Goal: Task Accomplishment & Management: Manage account settings

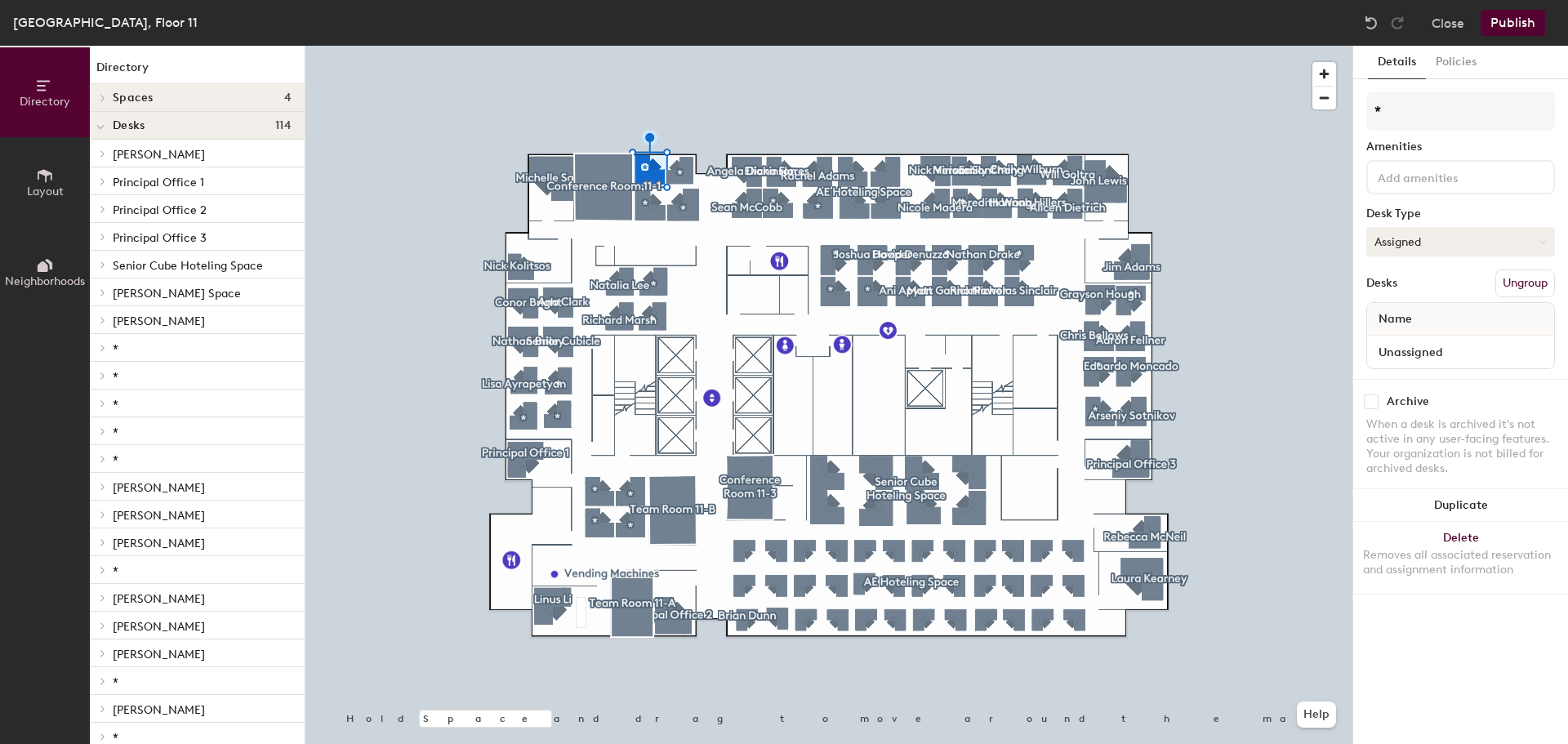
click at [1506, 245] on button "Assigned" at bounding box center [1460, 242] width 188 height 30
click at [1401, 337] on div "Hoteled" at bounding box center [1448, 341] width 163 height 24
click at [1433, 236] on button "Assigned" at bounding box center [1460, 242] width 188 height 30
click at [1412, 340] on div "Hoteled" at bounding box center [1448, 341] width 163 height 24
click at [1529, 23] on button "Publish" at bounding box center [1512, 23] width 64 height 26
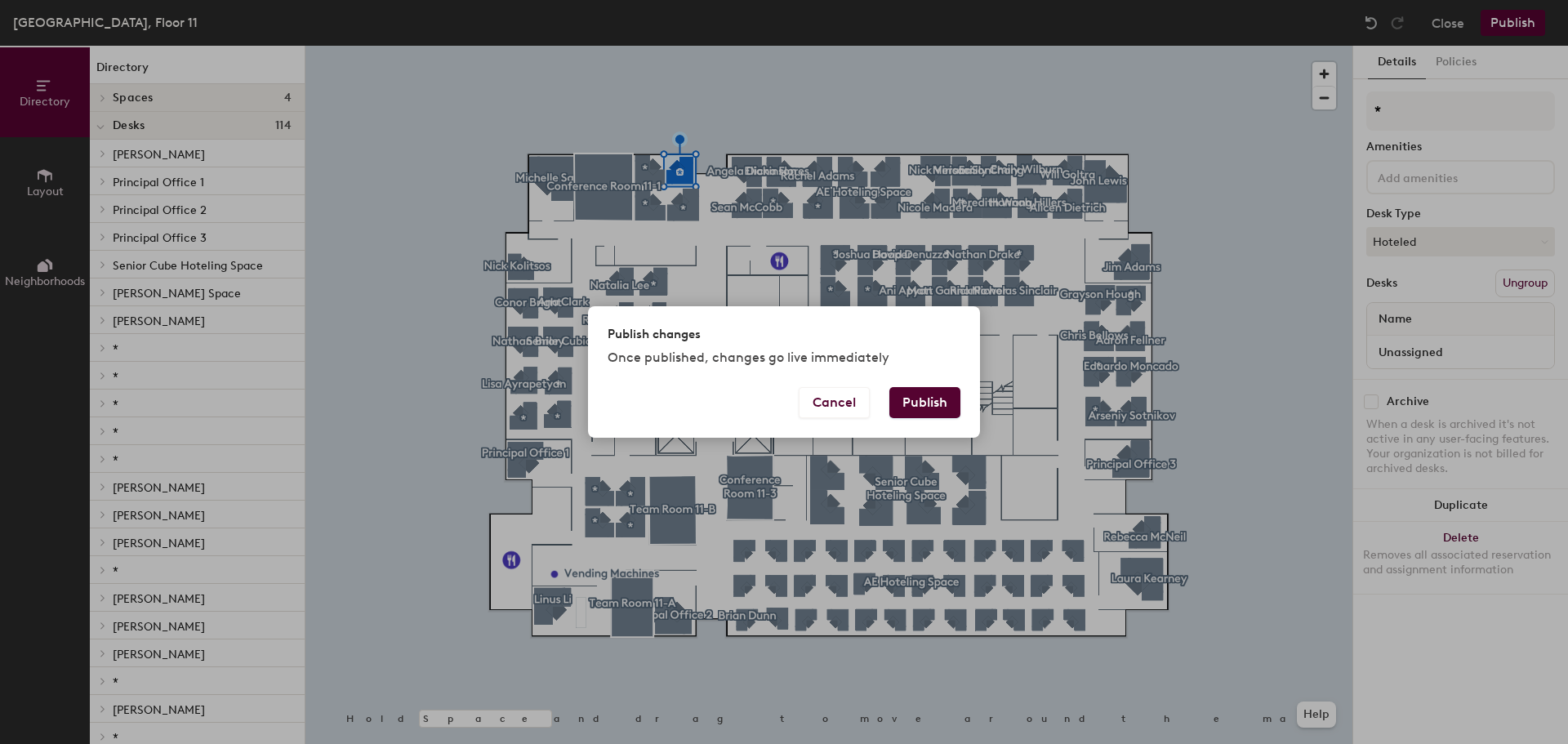
click at [924, 395] on button "Publish" at bounding box center [925, 402] width 71 height 31
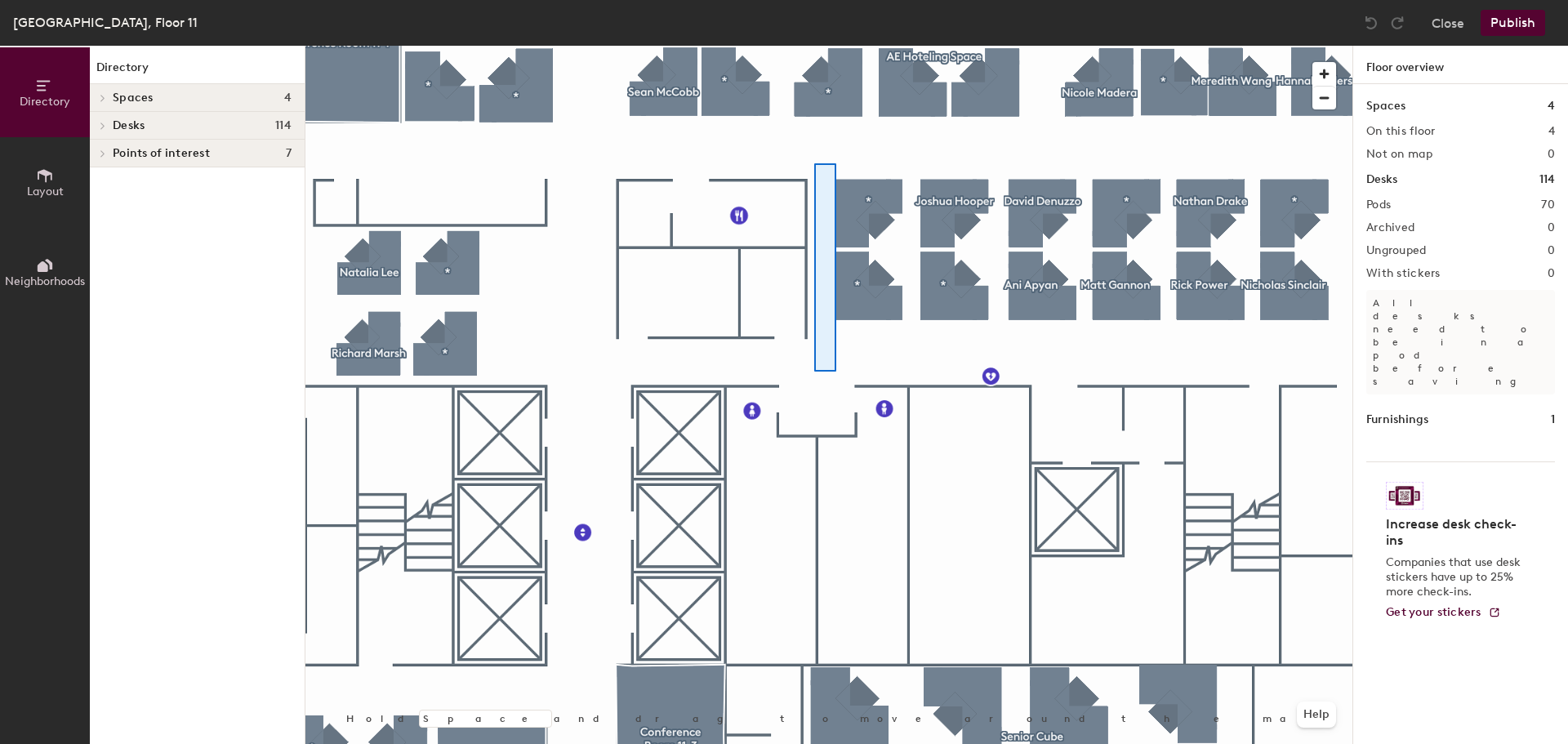
click at [834, 46] on div at bounding box center [829, 46] width 1047 height 0
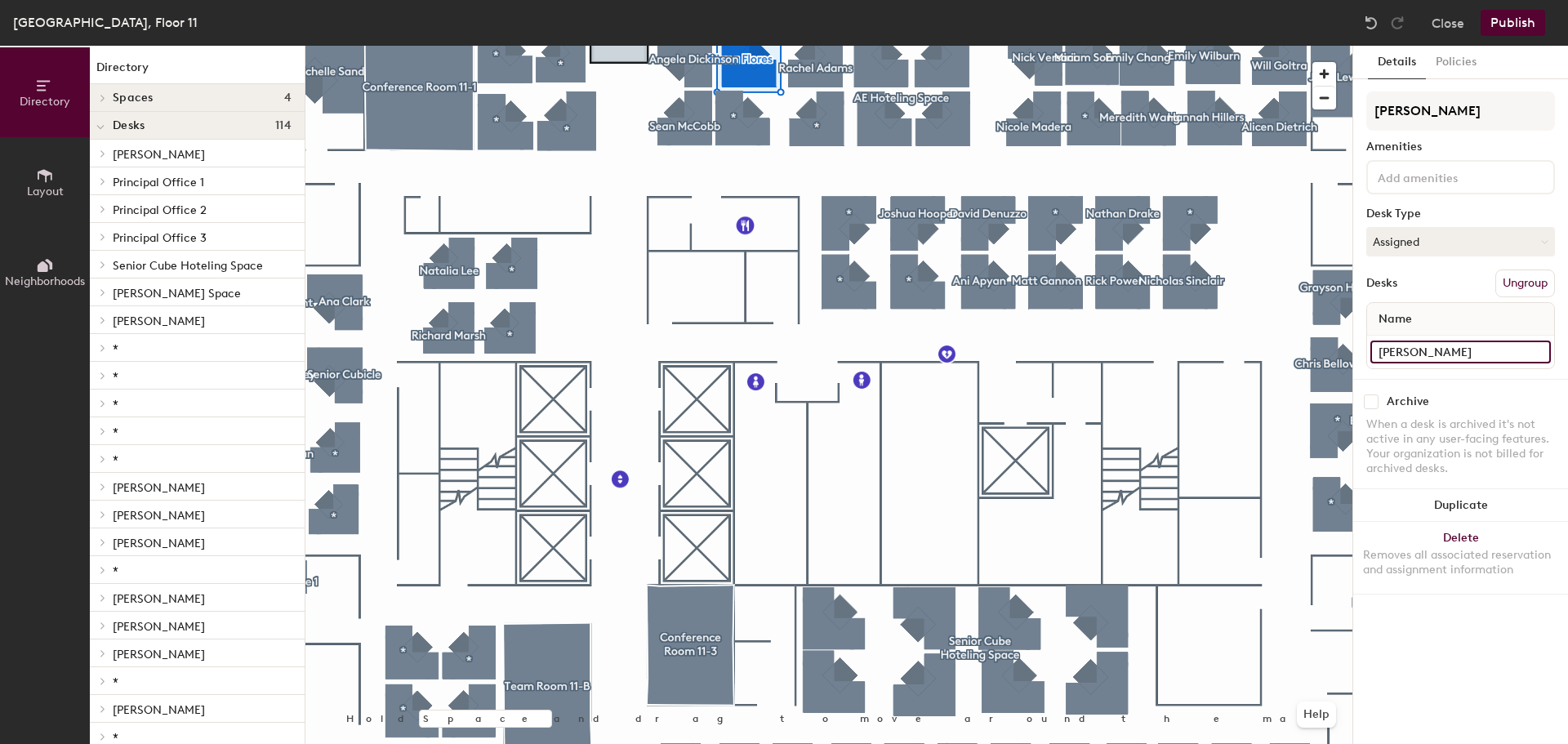
click at [1498, 351] on input "[PERSON_NAME]" at bounding box center [1461, 351] width 181 height 23
click at [1520, 23] on button "Publish" at bounding box center [1512, 23] width 64 height 26
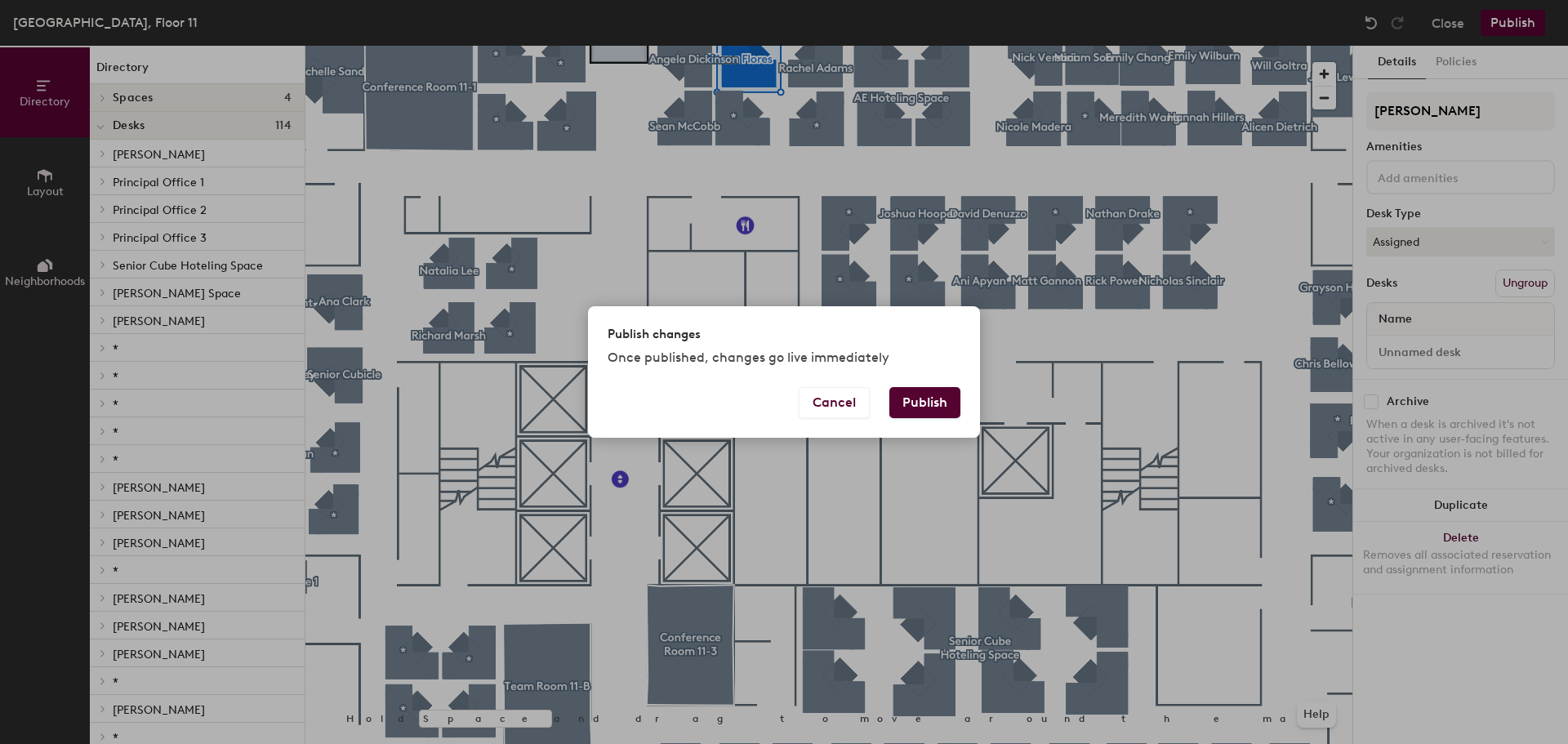
click at [915, 398] on button "Publish" at bounding box center [925, 402] width 71 height 31
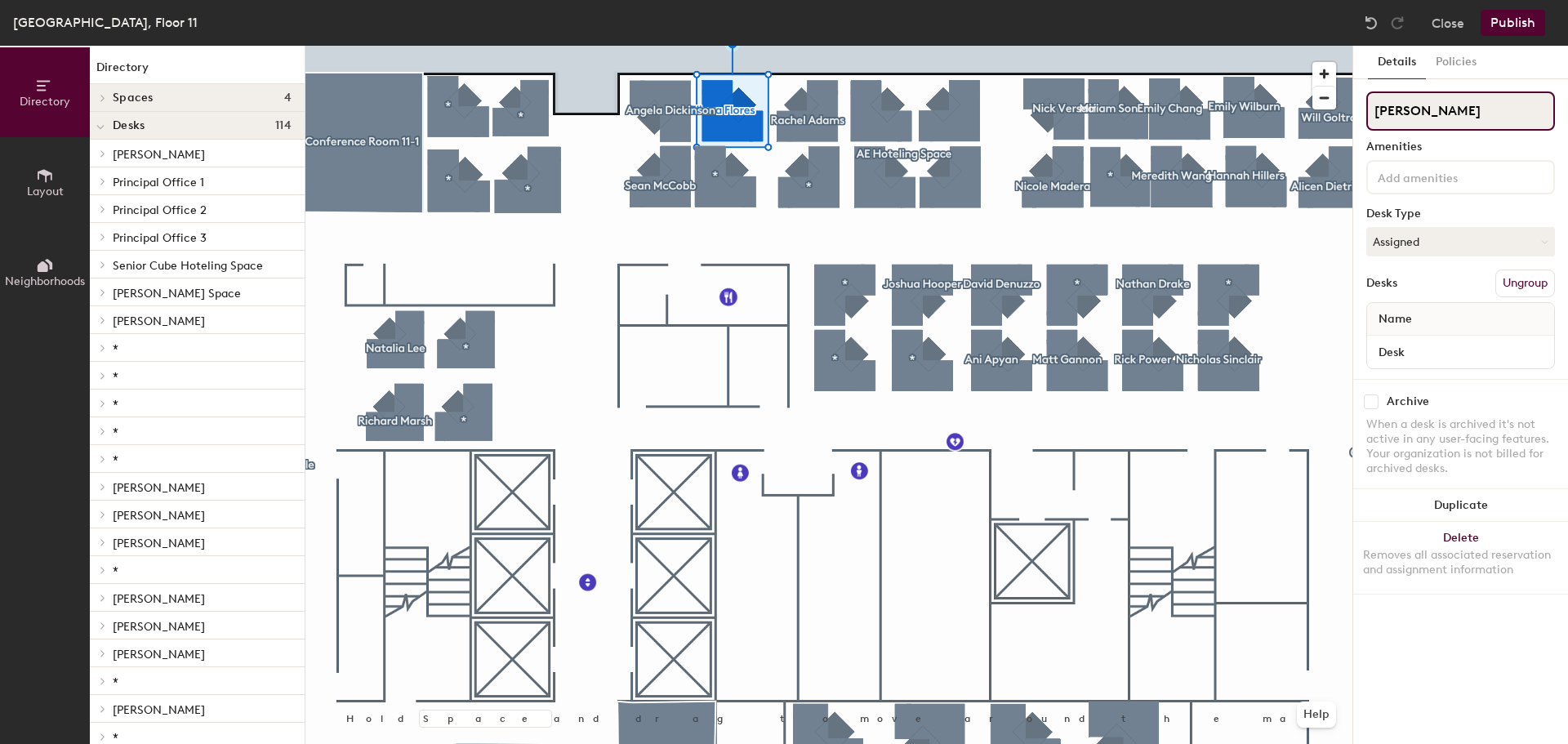
click at [1249, 113] on div "Directory Layout Neighborhoods Directory Spaces 4 Conference Room 11-1 Conferen…" at bounding box center [784, 394] width 1568 height 698
click at [1313, 109] on div "Directory Layout Neighborhoods Directory Spaces 4 Conference Room 11-1 Conferen…" at bounding box center [784, 394] width 1568 height 698
type input "*"
click at [892, 46] on div at bounding box center [829, 46] width 1047 height 0
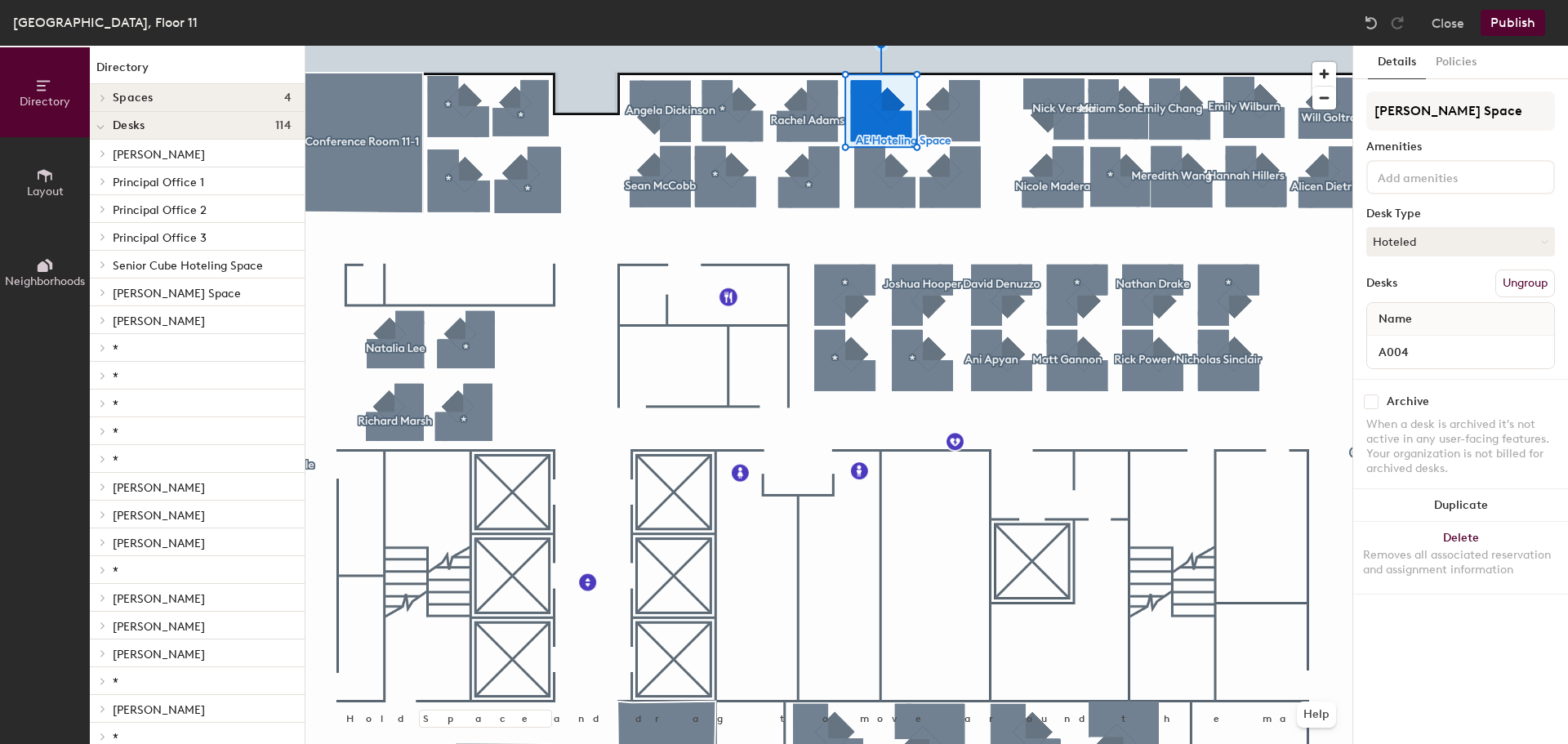
click at [938, 46] on div at bounding box center [829, 46] width 1047 height 0
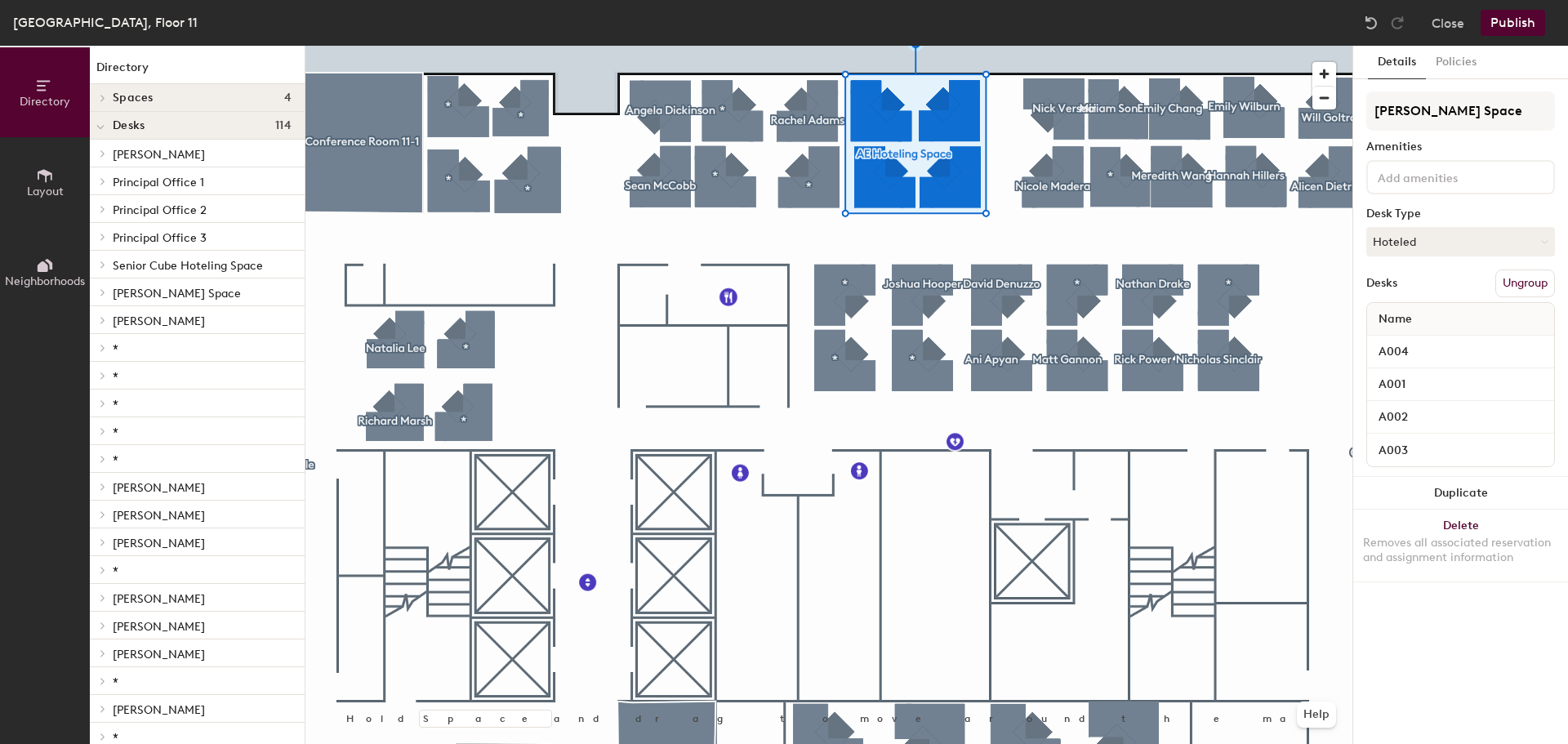
click at [1524, 286] on button "Ungroup" at bounding box center [1525, 283] width 60 height 28
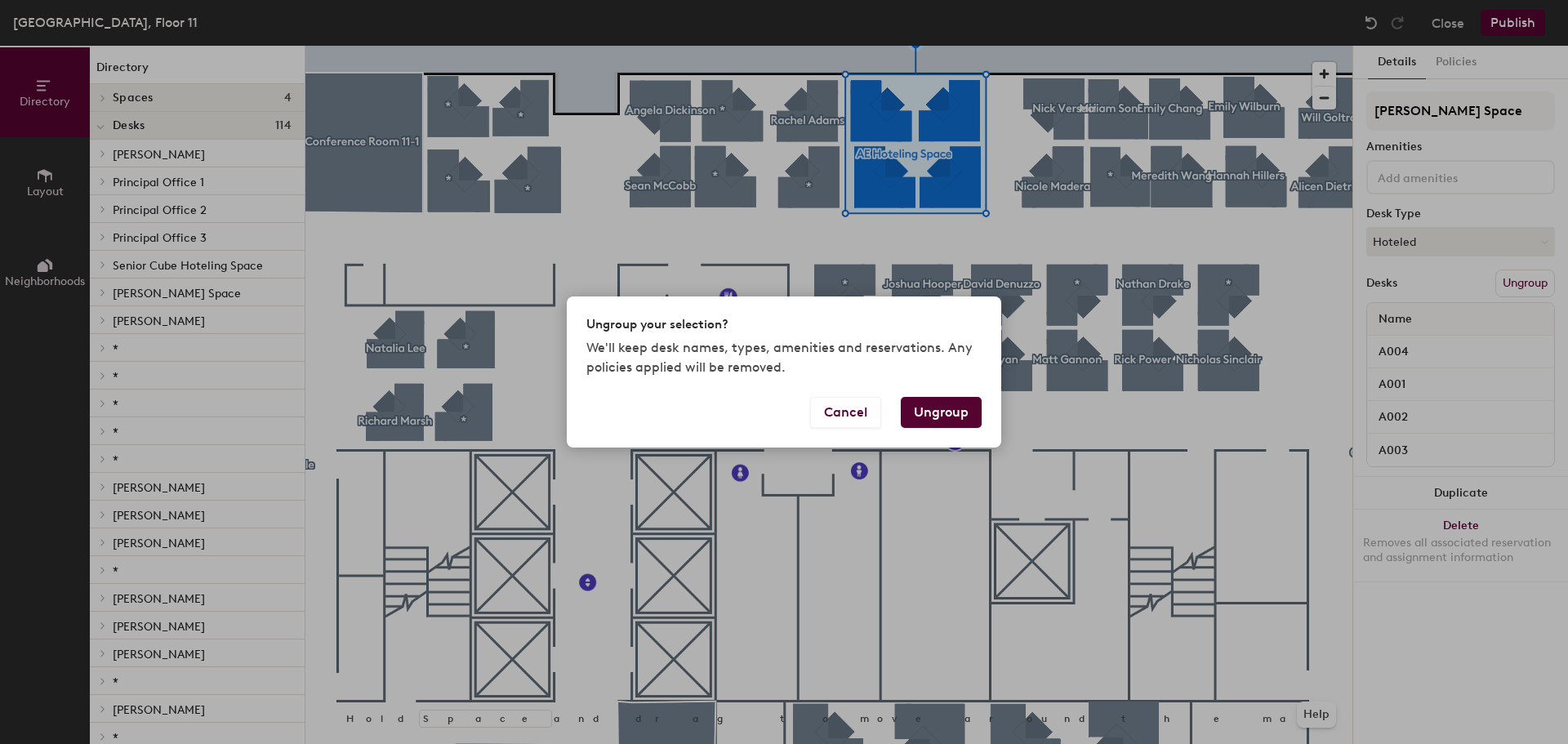
click at [964, 412] on button "Ungroup" at bounding box center [941, 412] width 81 height 31
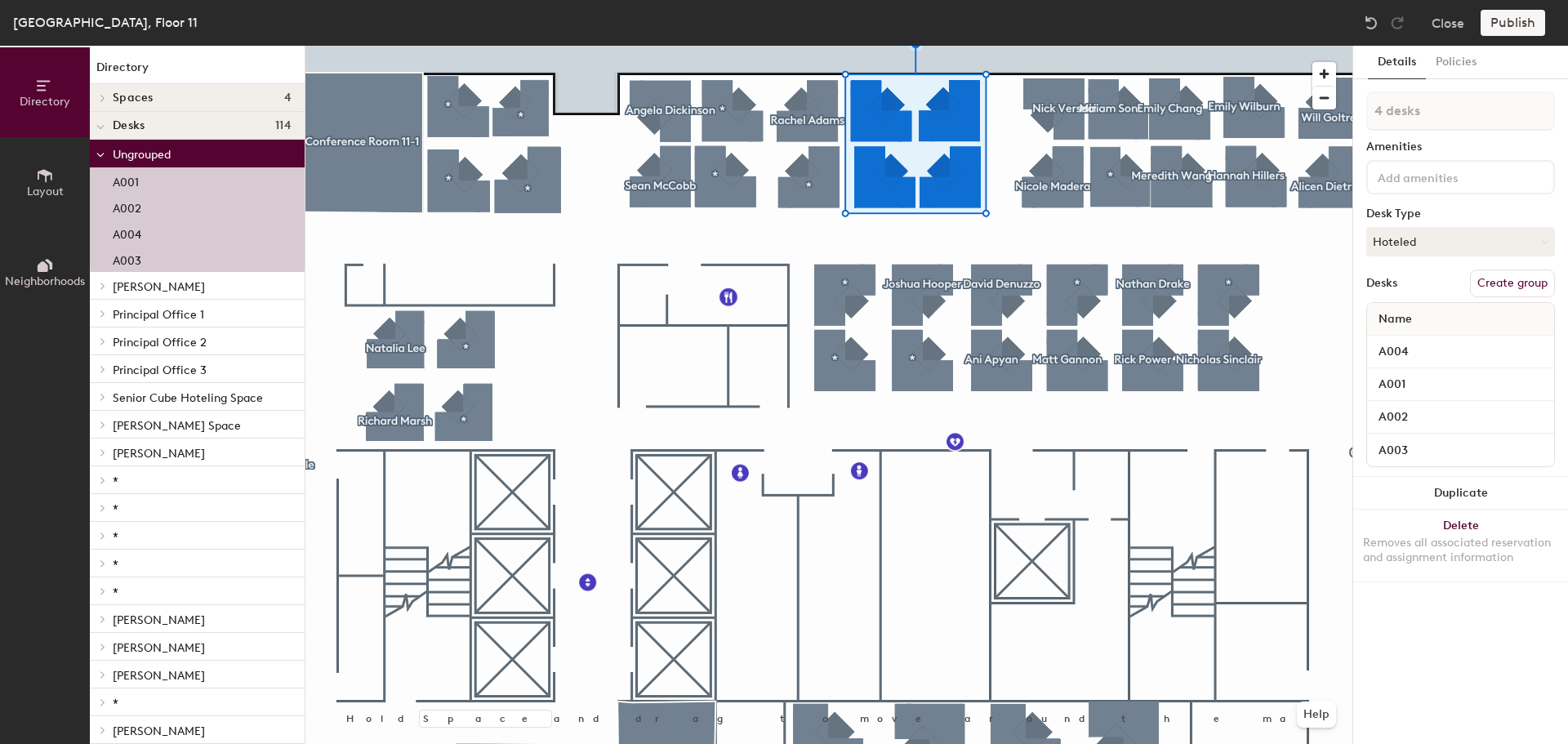
type input "1 desk"
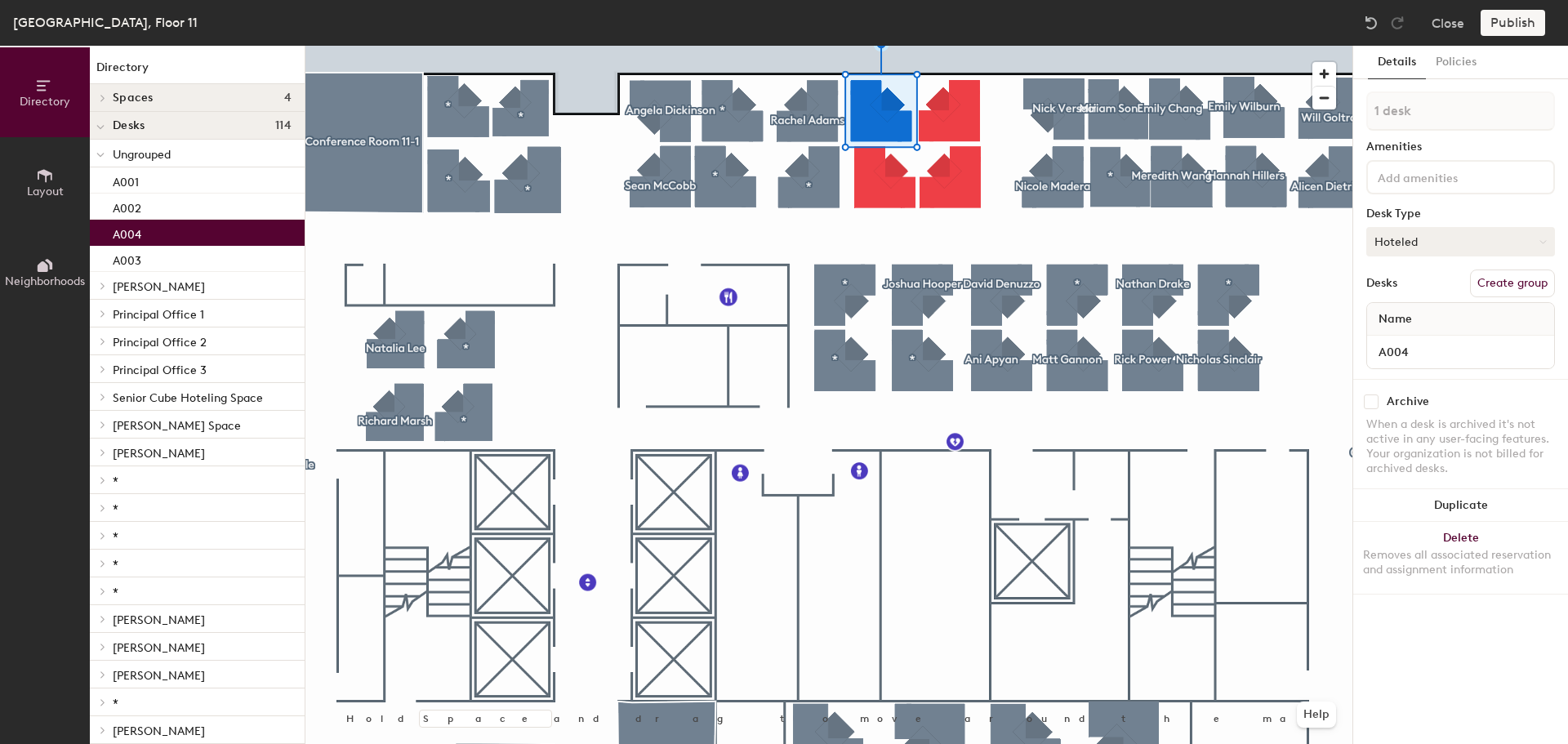
click at [1439, 234] on button "Hoteled" at bounding box center [1460, 242] width 188 height 30
click at [1419, 287] on div "Assigned" at bounding box center [1448, 292] width 163 height 24
drag, startPoint x: 1420, startPoint y: 348, endPoint x: 1356, endPoint y: 352, distance: 64.1
click at [1356, 352] on div "Details Policies 1 desk Amenities Desk Type Assigned Desks Create group Name A0…" at bounding box center [1460, 394] width 214 height 698
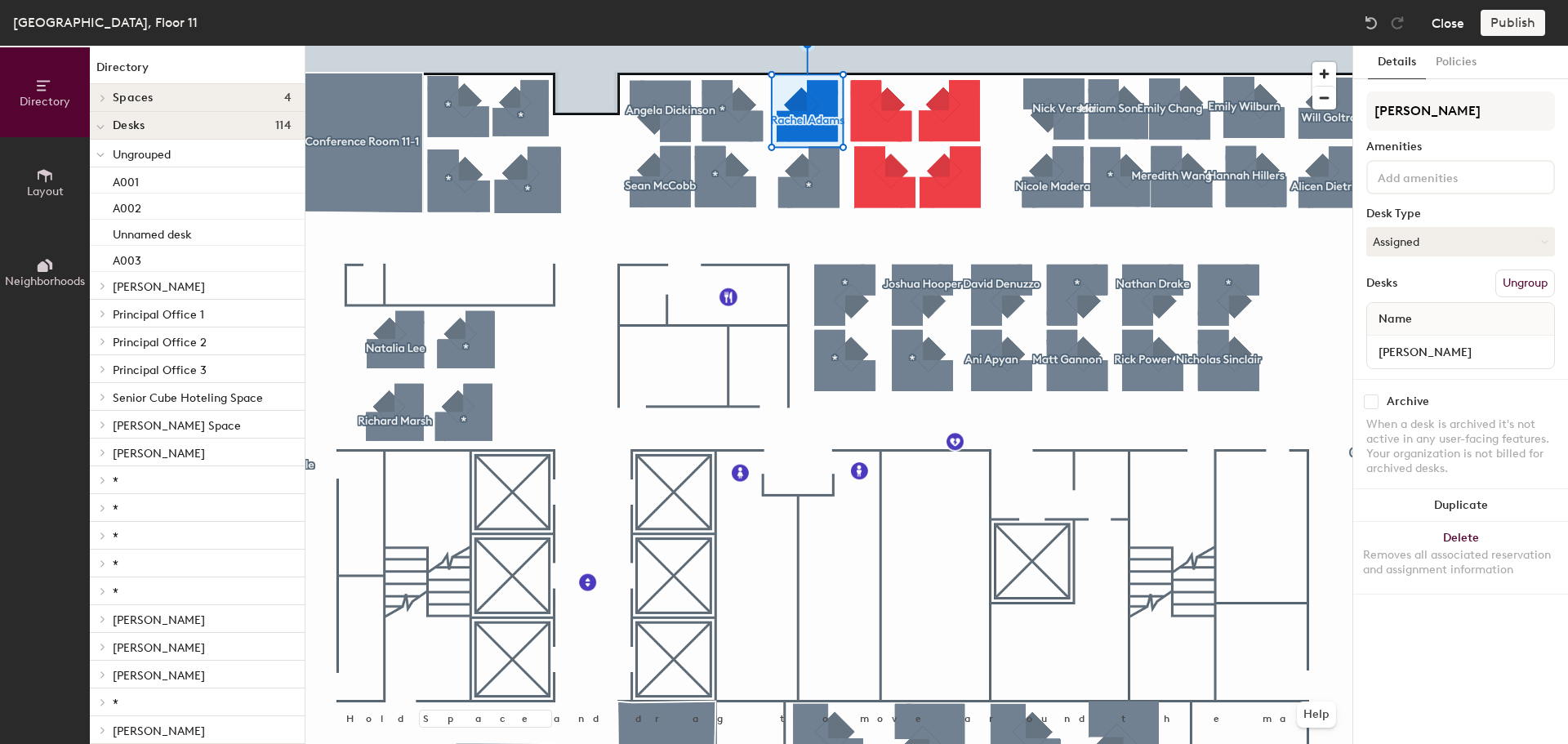
click at [1449, 26] on button "Close" at bounding box center [1448, 23] width 33 height 26
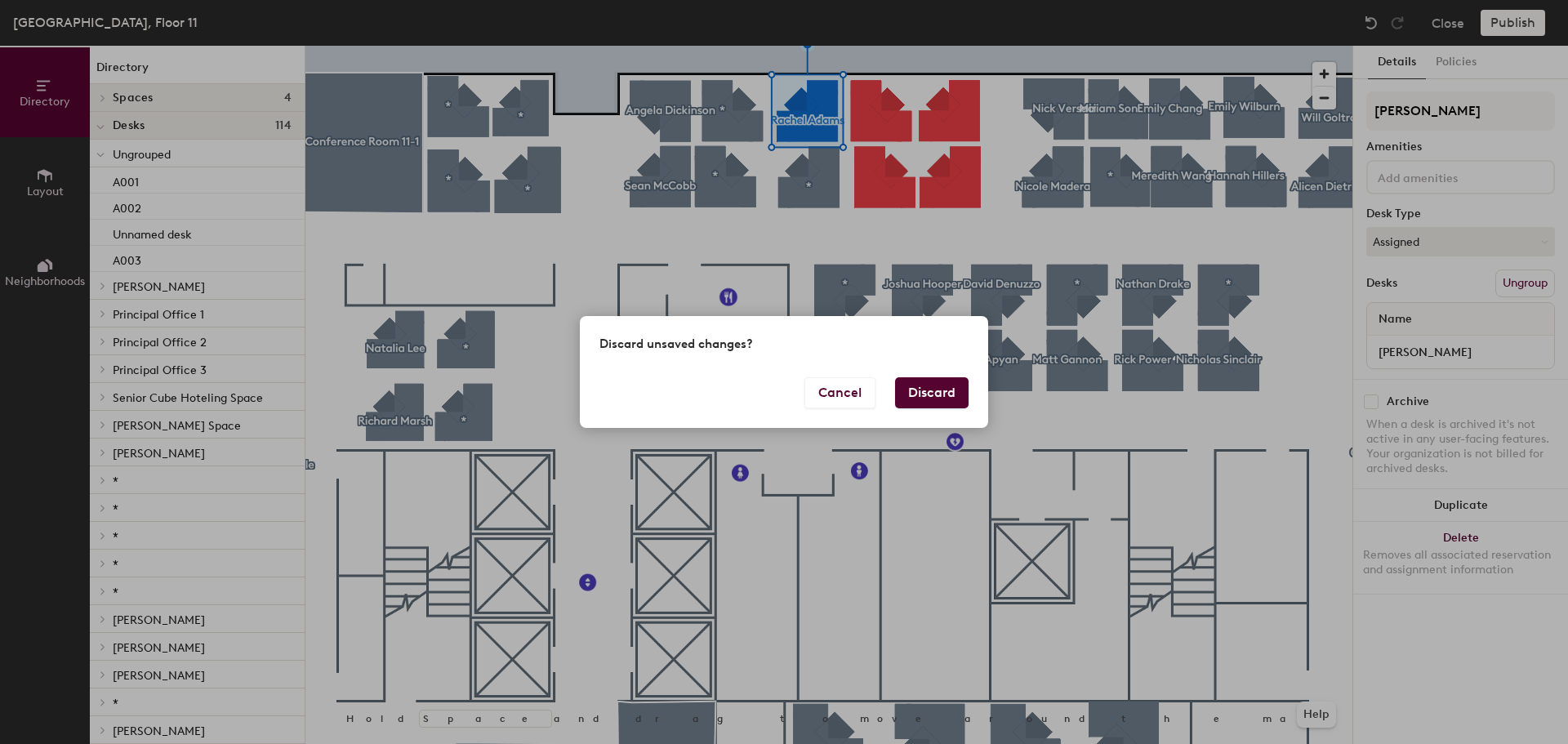
click at [950, 404] on button "Discard" at bounding box center [931, 393] width 74 height 31
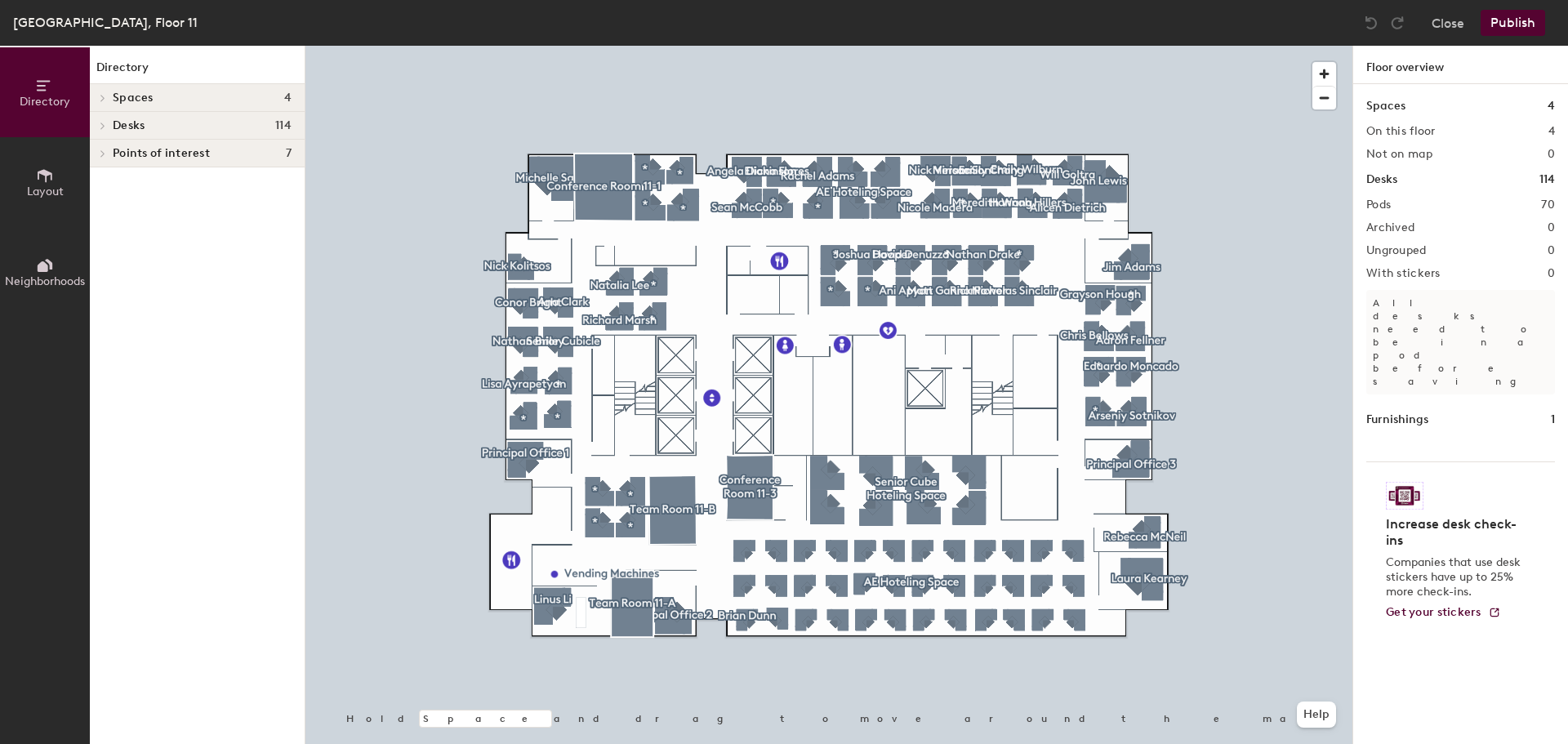
click at [836, 46] on div at bounding box center [829, 46] width 1047 height 0
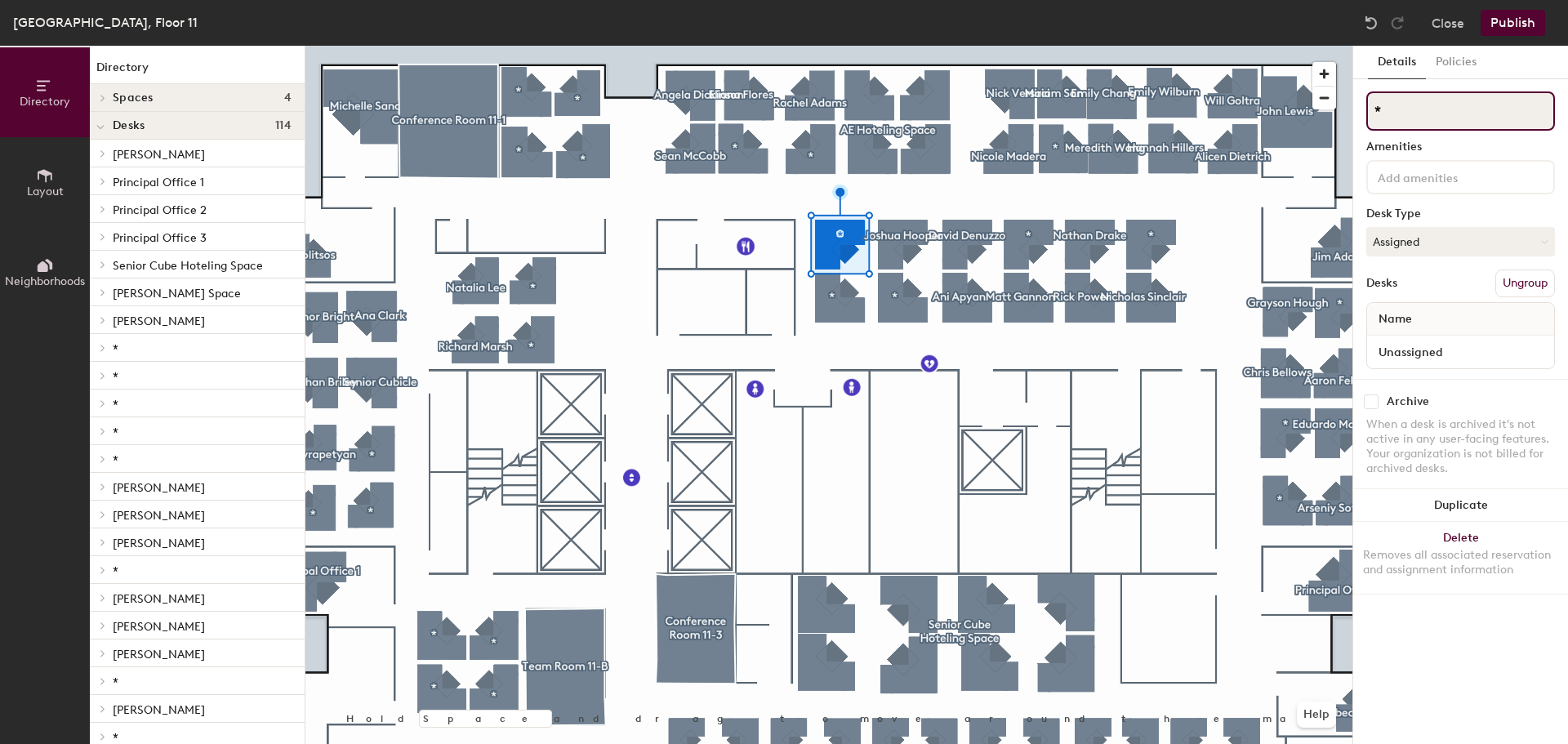
click at [1396, 108] on input "*" at bounding box center [1460, 111] width 188 height 39
click at [1274, 102] on div "Directory Layout Neighborhoods Directory Spaces 4 Conference Room 11-1 Conferen…" at bounding box center [784, 394] width 1568 height 698
type input "[PERSON_NAME]"
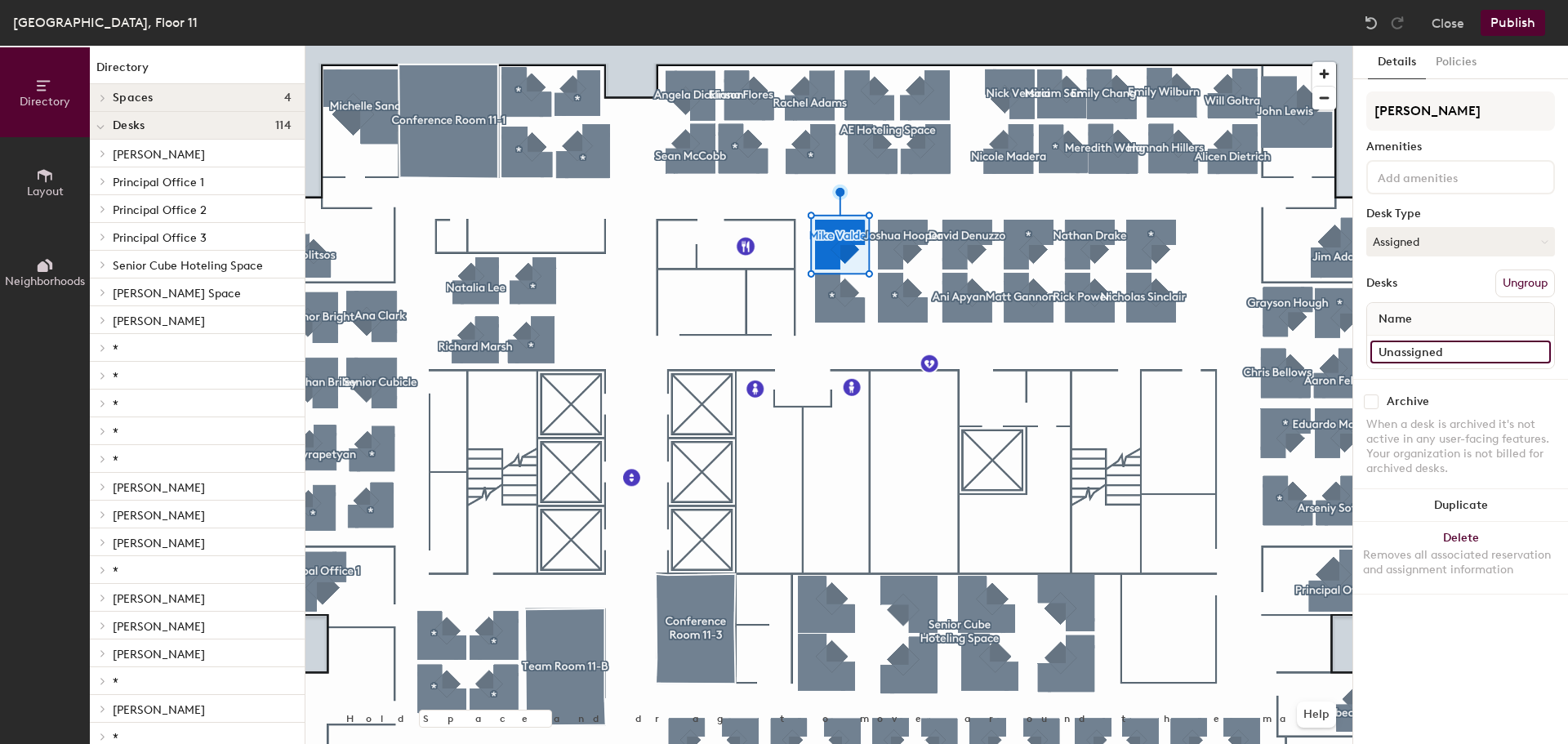
click at [1409, 351] on input "Unassigned" at bounding box center [1461, 351] width 181 height 23
type input "[PERSON_NAME]"
click at [1471, 62] on button "Policies" at bounding box center [1455, 62] width 61 height 34
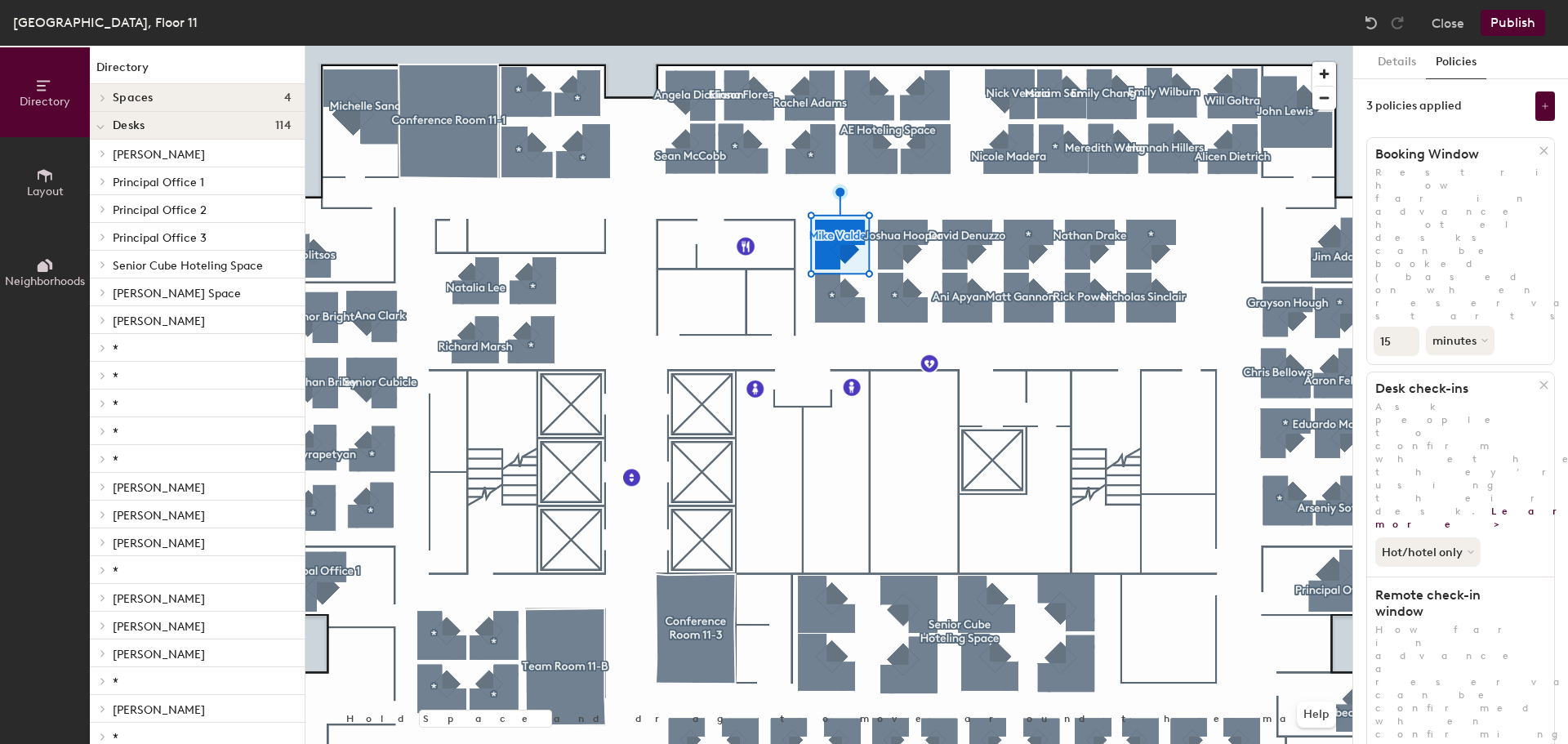
click at [1540, 148] on icon at bounding box center [1544, 151] width 7 height 7
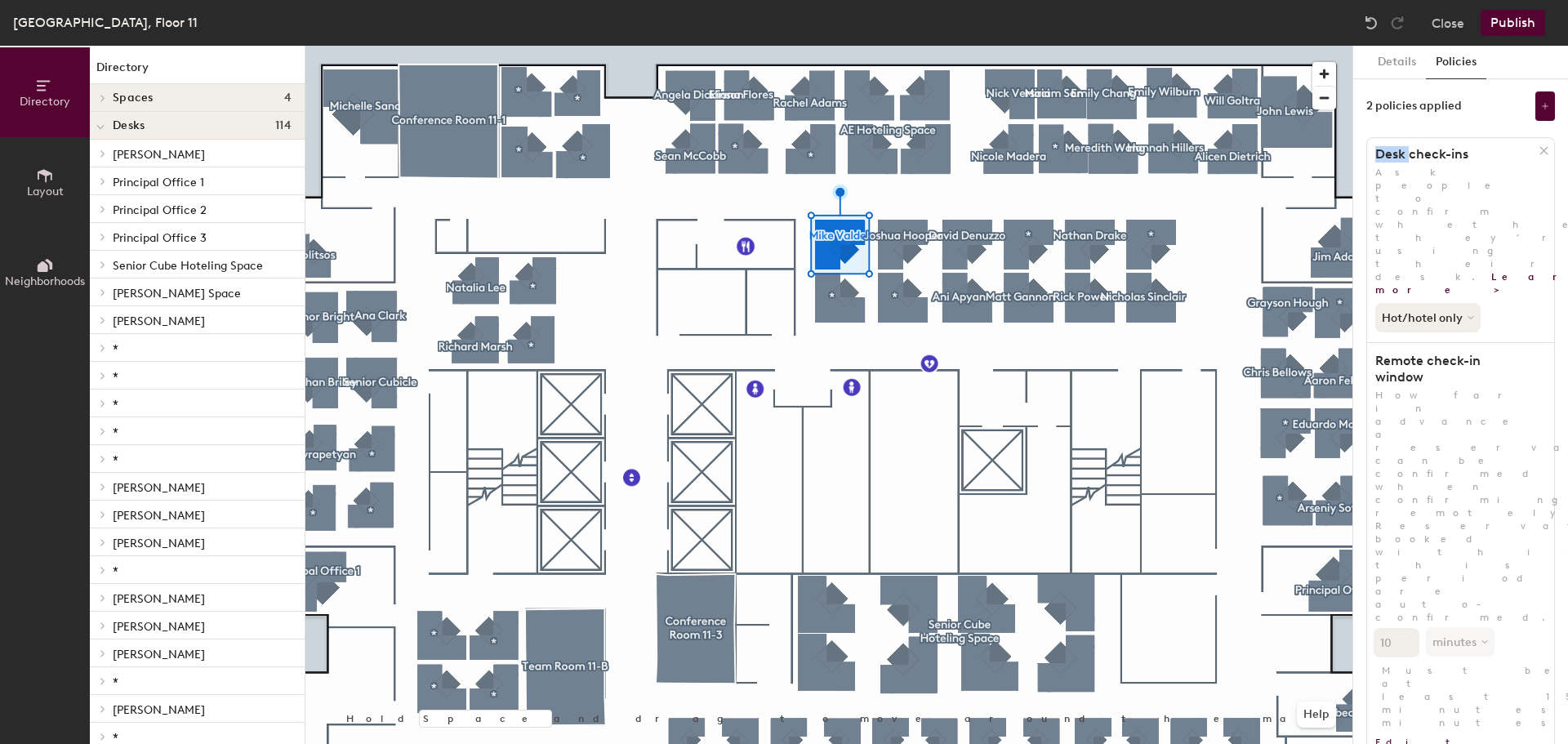
click at [1540, 148] on icon at bounding box center [1544, 151] width 7 height 7
click at [1544, 148] on icon at bounding box center [1543, 150] width 12 height 12
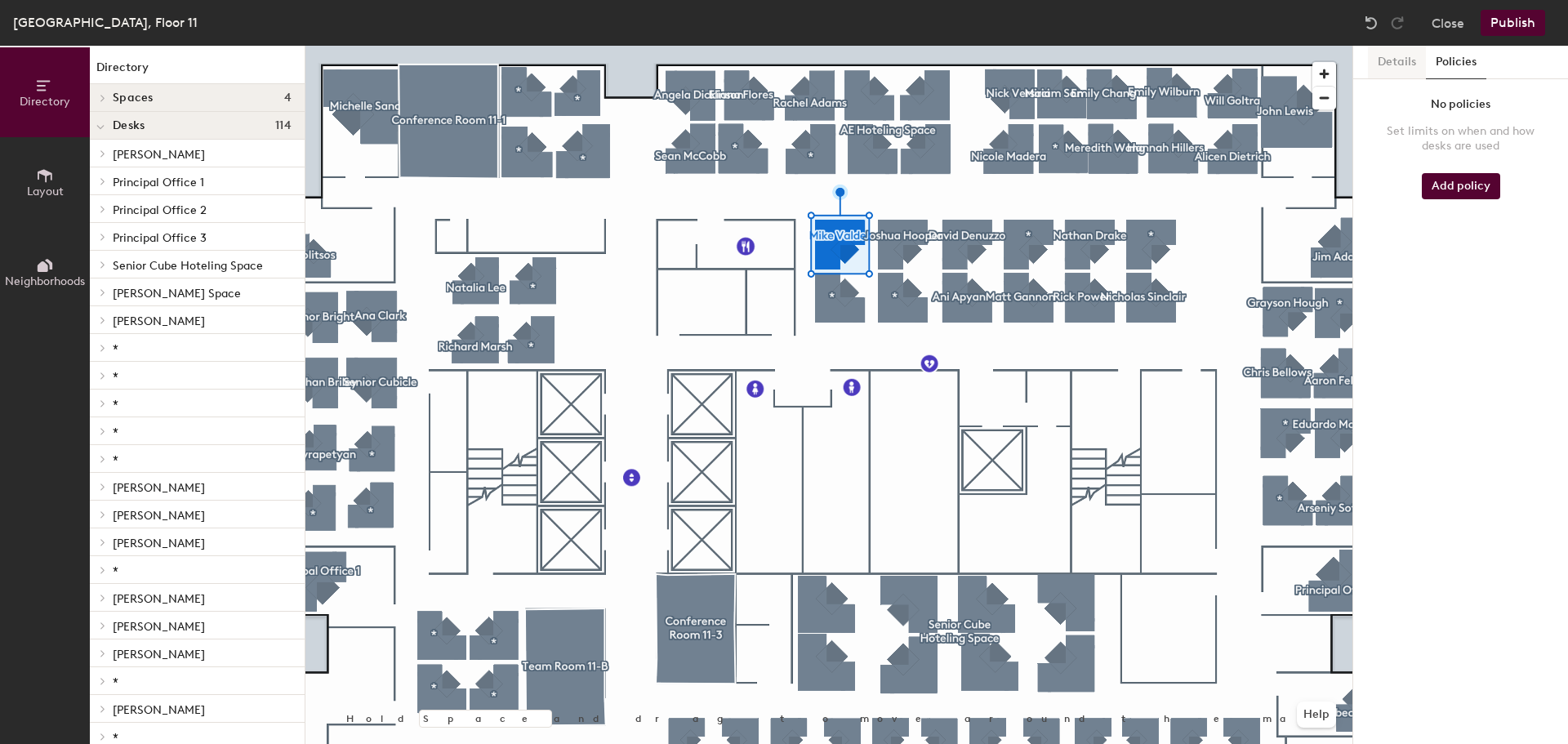
click at [1396, 67] on button "Details" at bounding box center [1396, 62] width 58 height 34
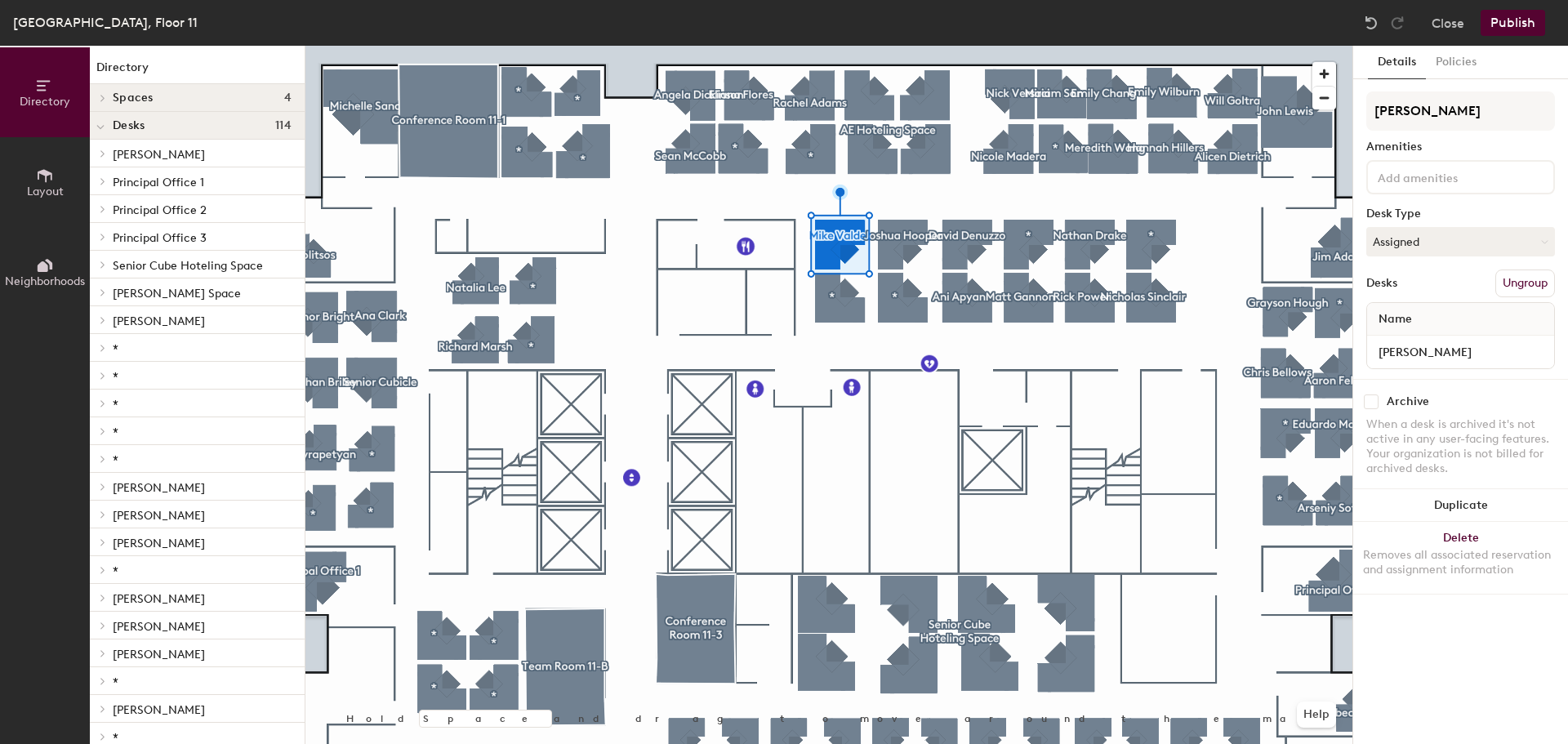
click at [1503, 23] on button "Publish" at bounding box center [1512, 23] width 64 height 26
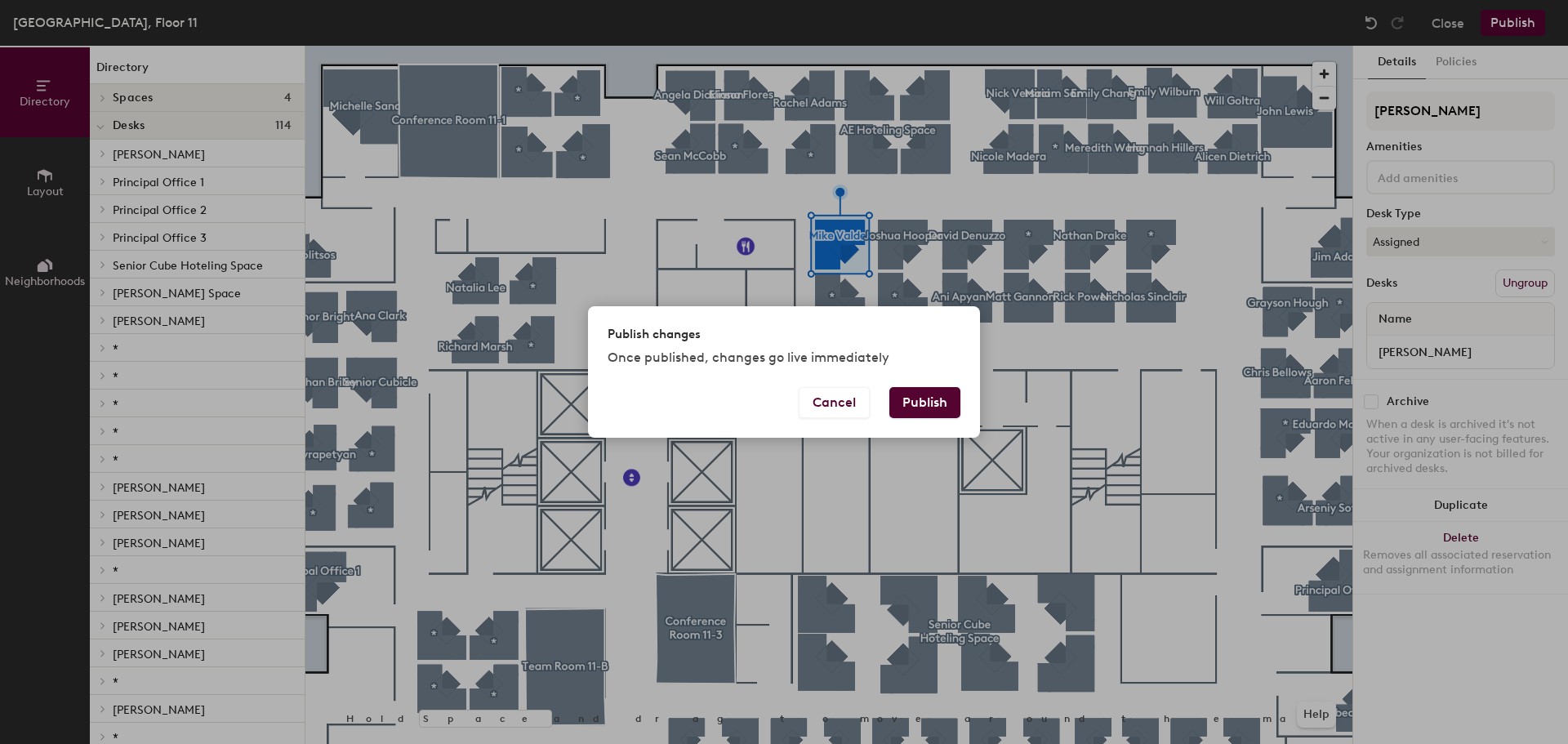
click at [928, 407] on button "Publish" at bounding box center [925, 402] width 71 height 31
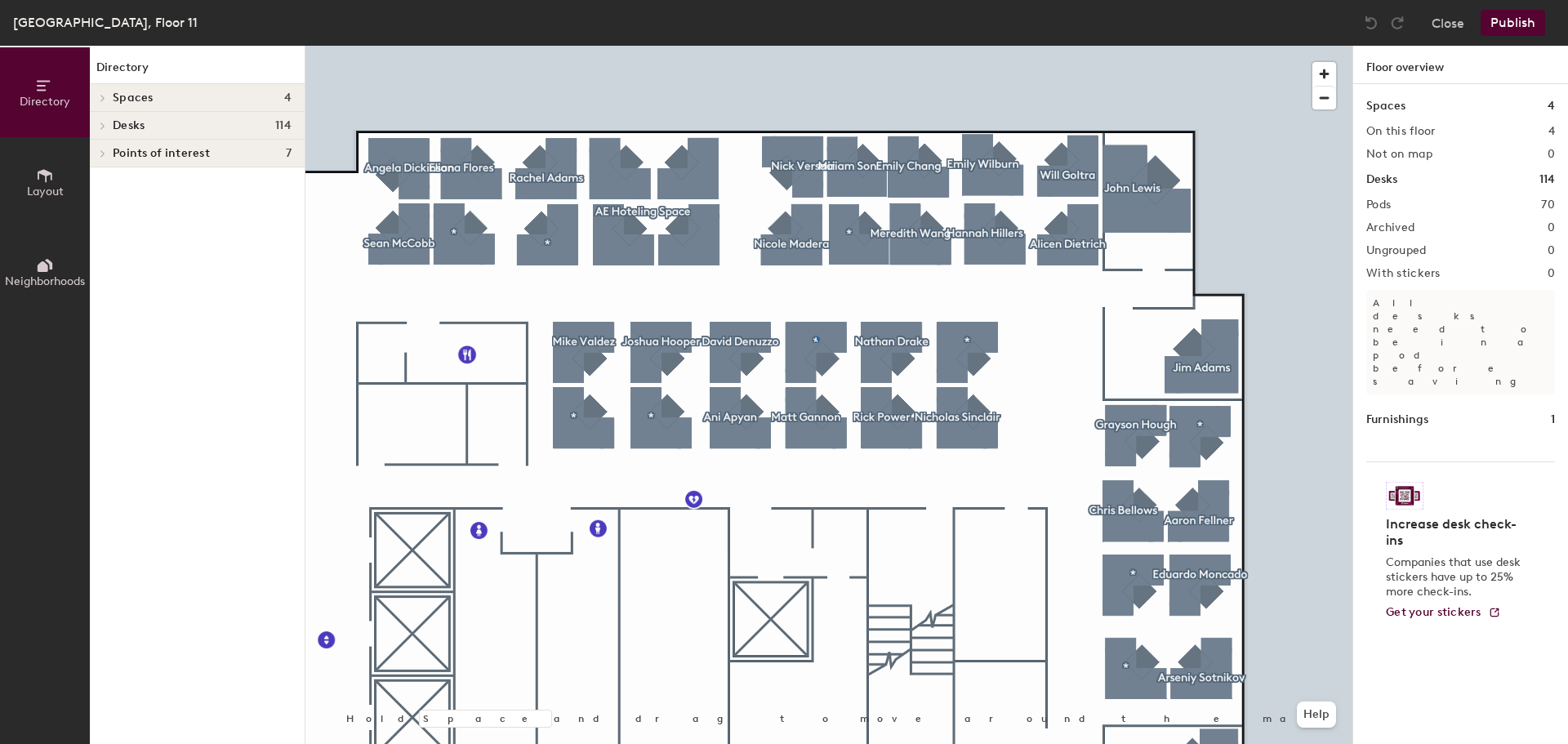
click at [817, 46] on div at bounding box center [829, 46] width 1047 height 0
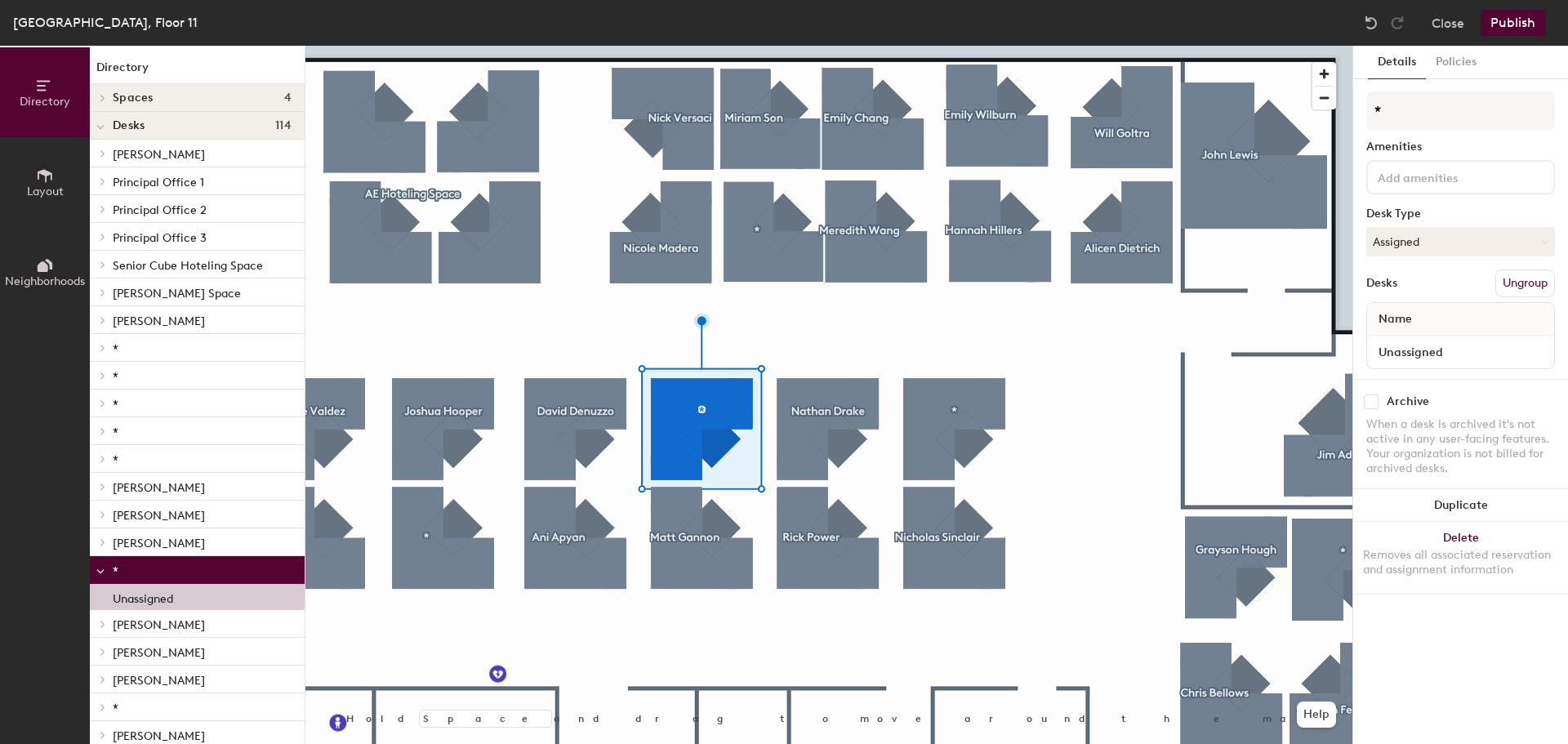
click at [866, 46] on div at bounding box center [829, 46] width 1047 height 0
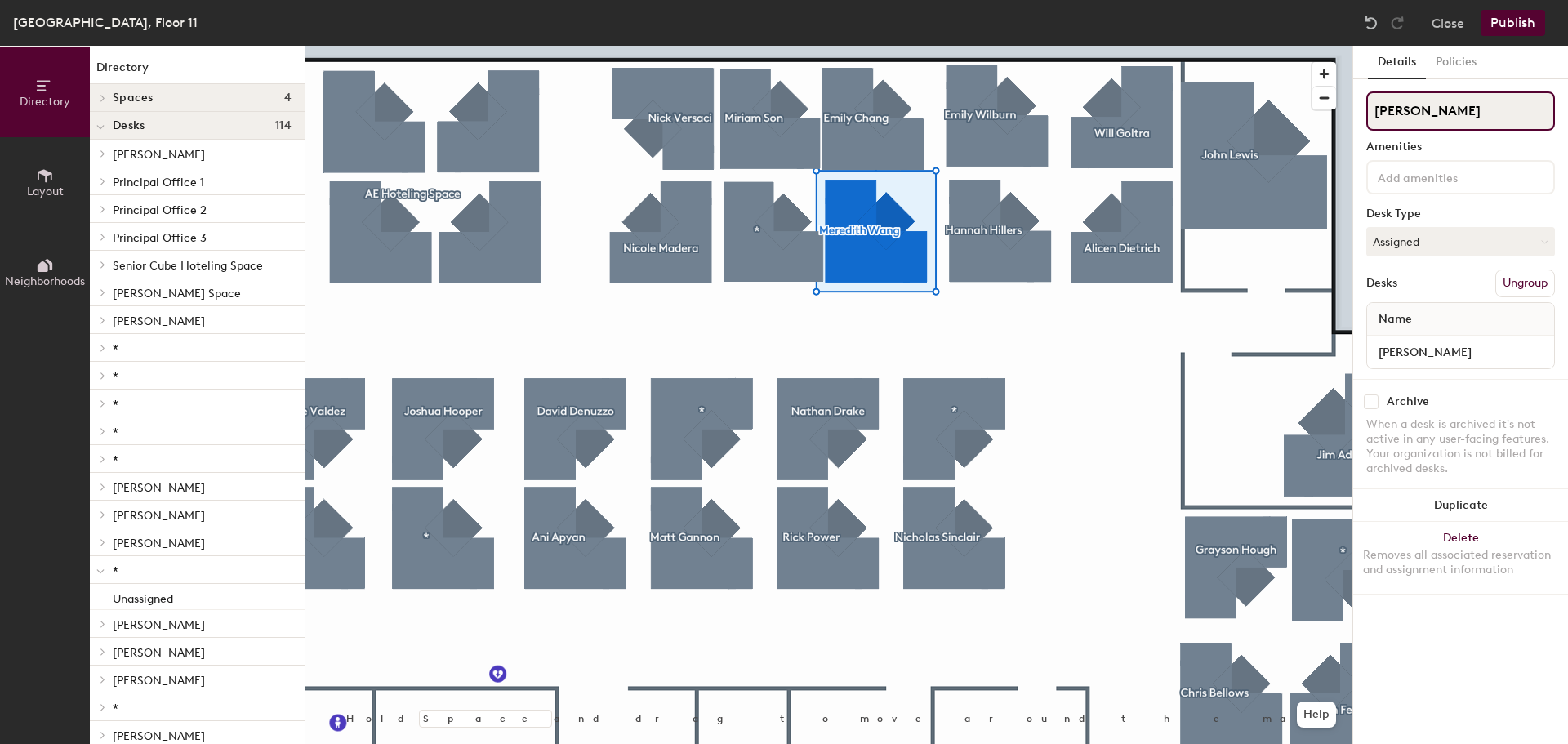
click at [1297, 127] on div "Directory Layout Neighborhoods Directory Spaces 4 Conference Room 11-1 Conferen…" at bounding box center [784, 394] width 1568 height 698
click at [1278, 110] on div "Directory Layout Neighborhoods Directory Spaces 4 Conference Room 11-1 Conferen…" at bounding box center [784, 394] width 1568 height 698
type input "[PERSON_NAME]"
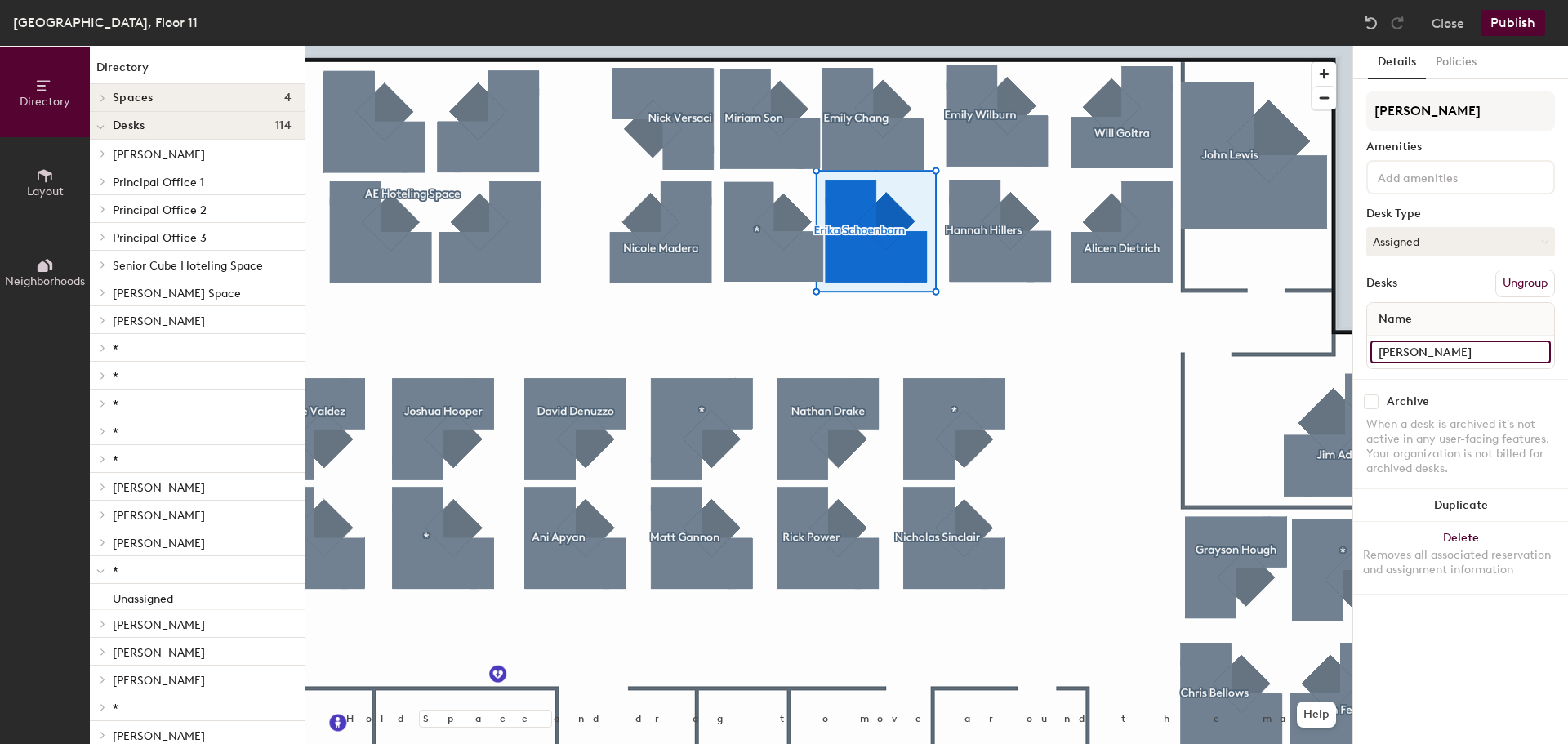
click at [1487, 352] on input "[PERSON_NAME]" at bounding box center [1461, 351] width 181 height 23
paste input "[PERSON_NAME]"
type input "[PERSON_NAME]"
click at [1454, 62] on button "Policies" at bounding box center [1455, 62] width 61 height 34
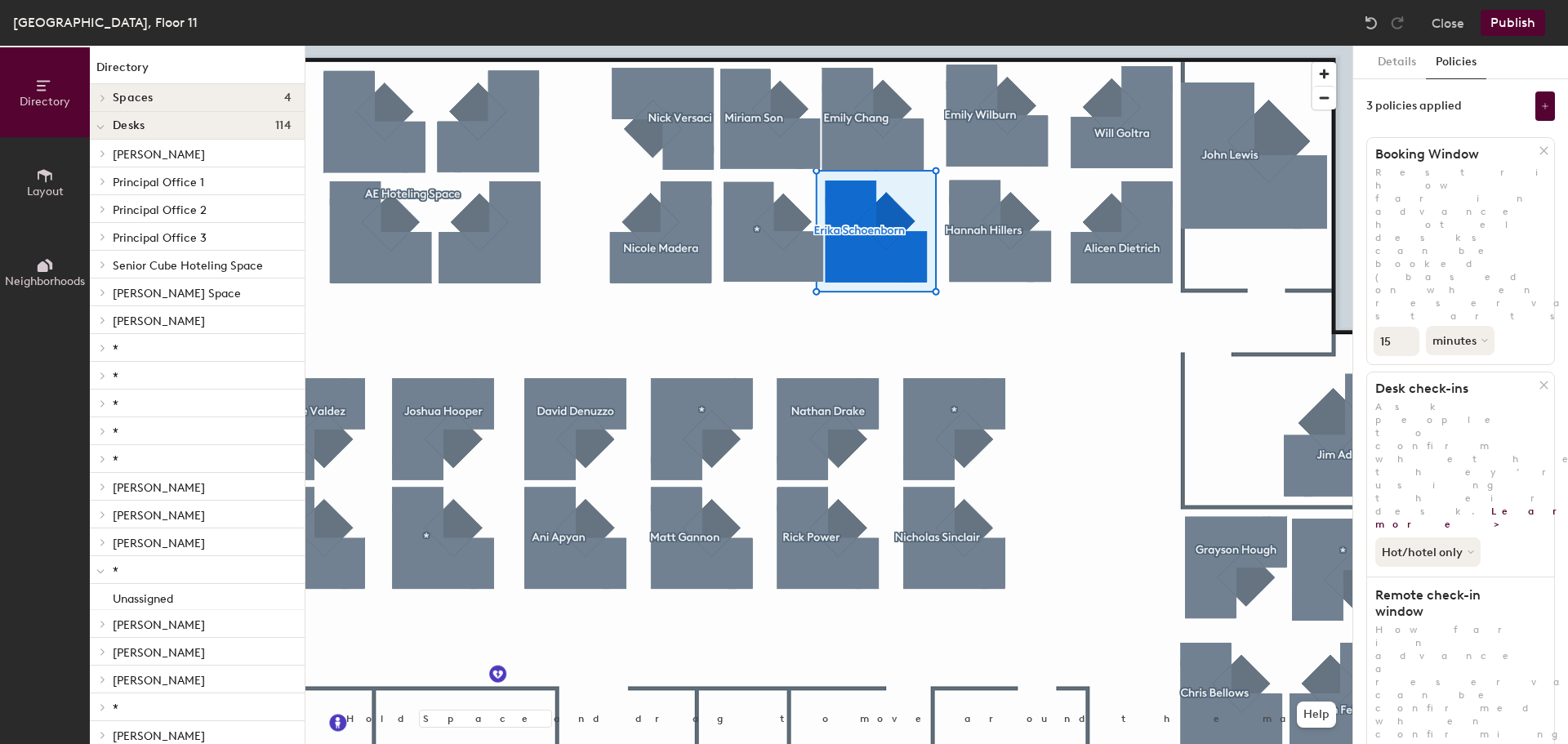
click at [1540, 149] on icon at bounding box center [1544, 151] width 7 height 7
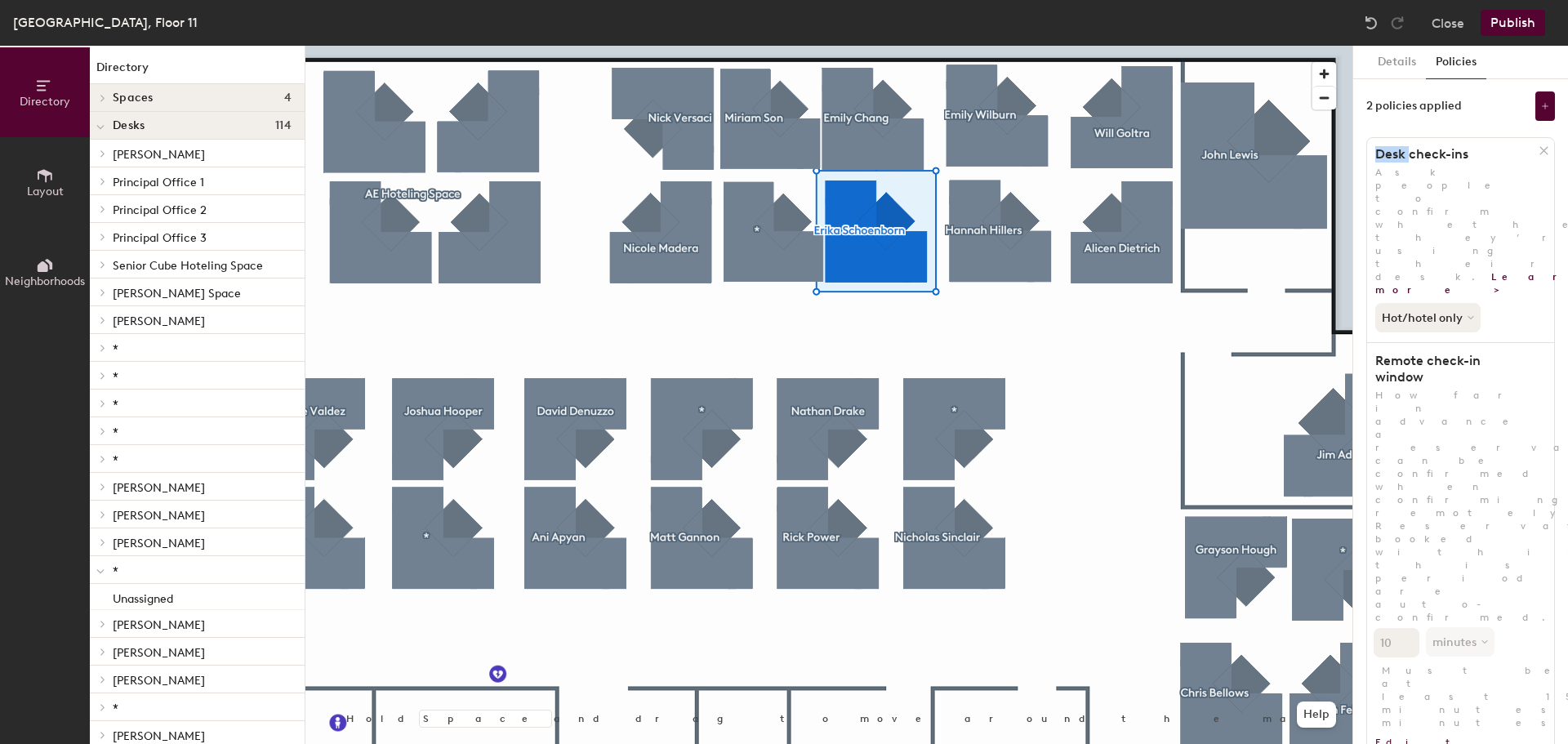
click at [1540, 149] on icon at bounding box center [1544, 151] width 7 height 7
click at [1542, 149] on icon at bounding box center [1544, 151] width 7 height 7
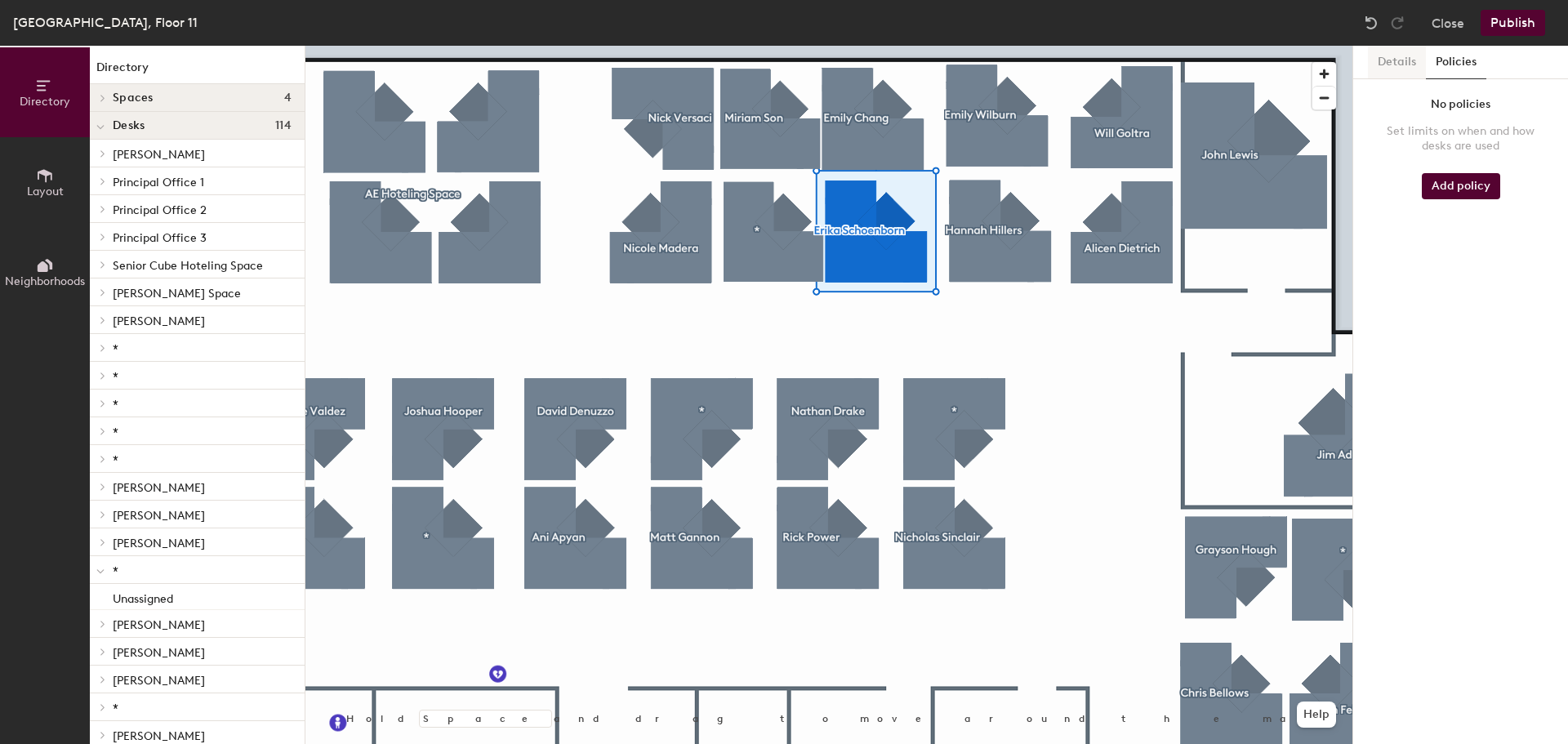
click at [1409, 64] on button "Details" at bounding box center [1396, 62] width 58 height 34
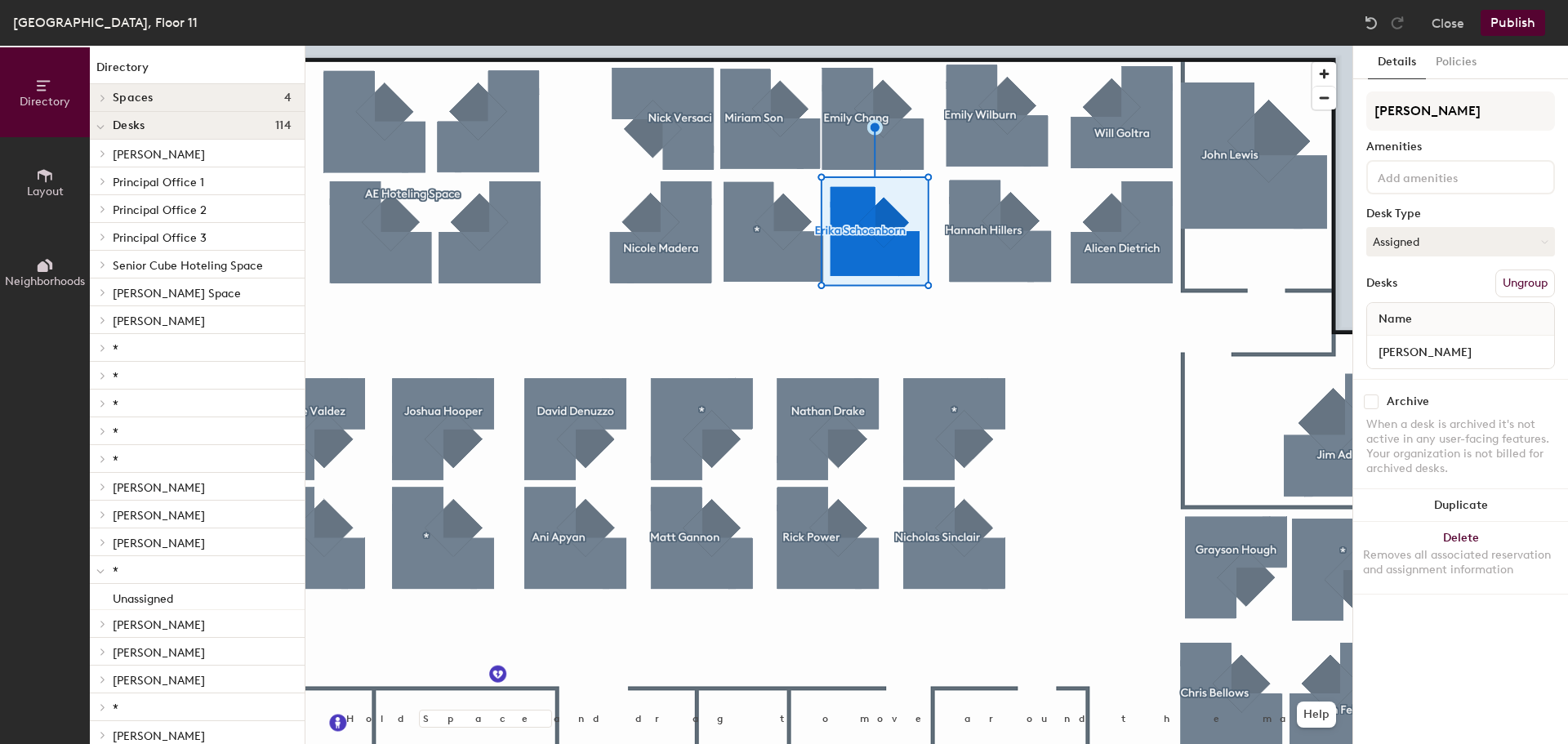
click at [843, 46] on div at bounding box center [829, 46] width 1047 height 0
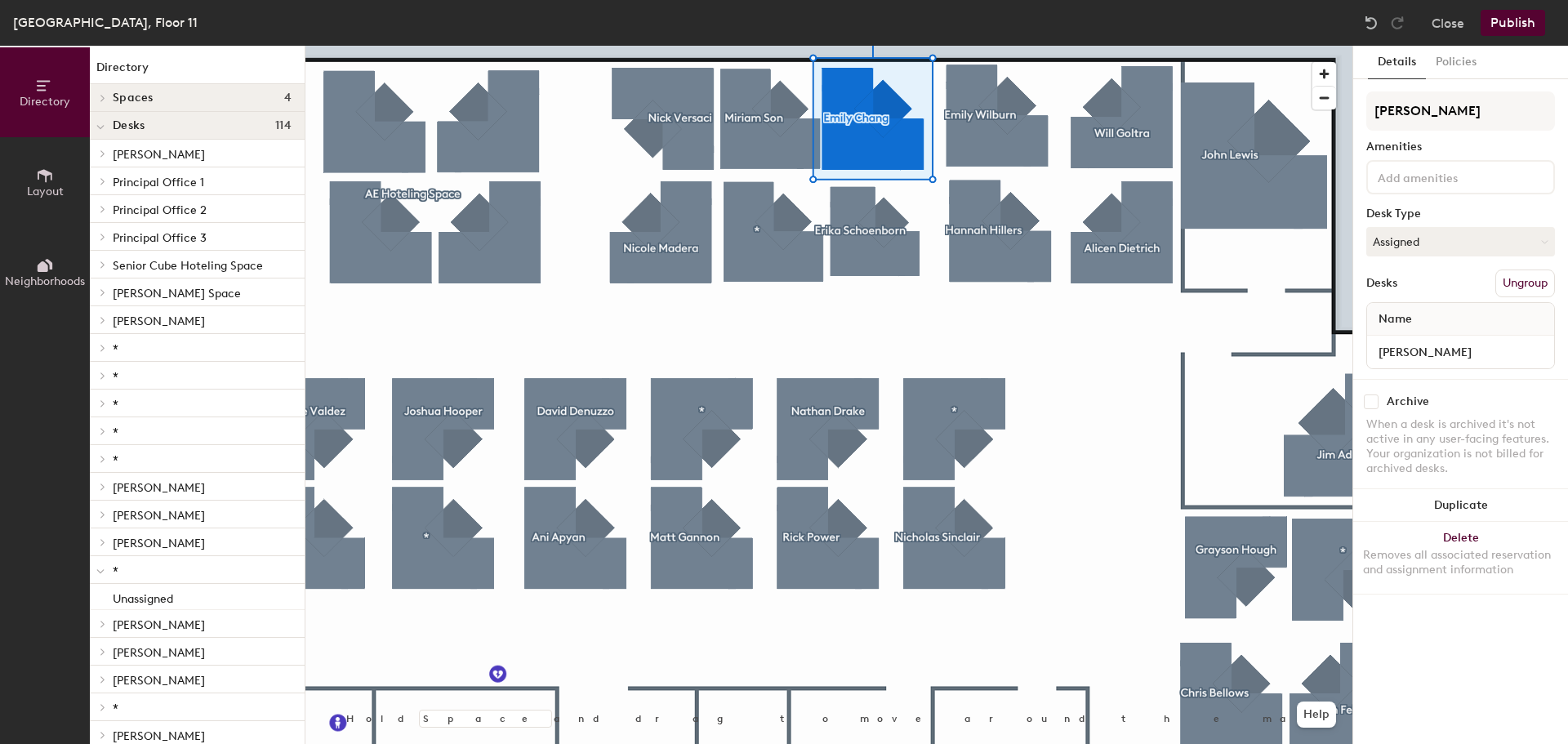
click at [1523, 21] on button "Publish" at bounding box center [1512, 23] width 64 height 26
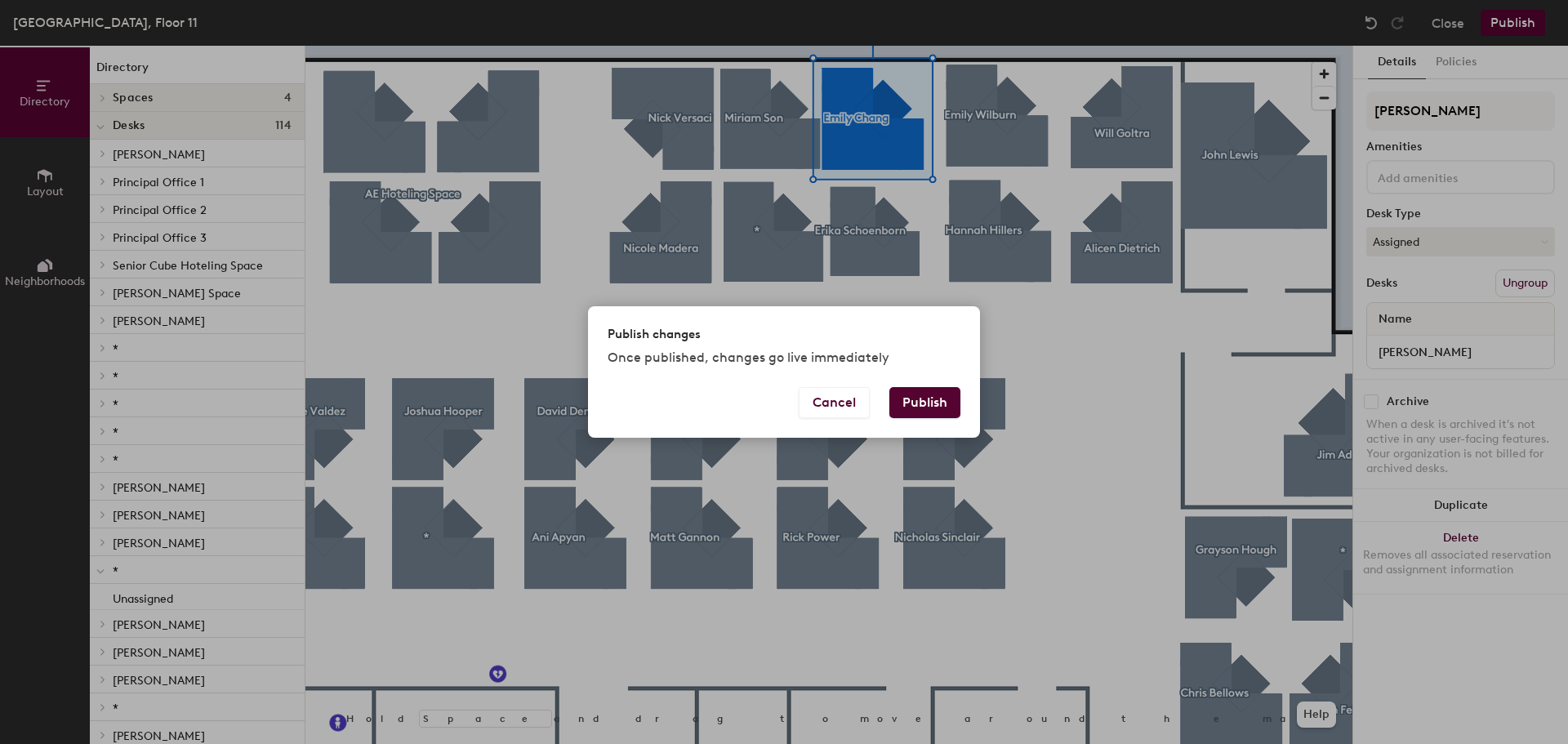
click at [925, 398] on button "Publish" at bounding box center [925, 402] width 71 height 31
